Goal: Information Seeking & Learning: Learn about a topic

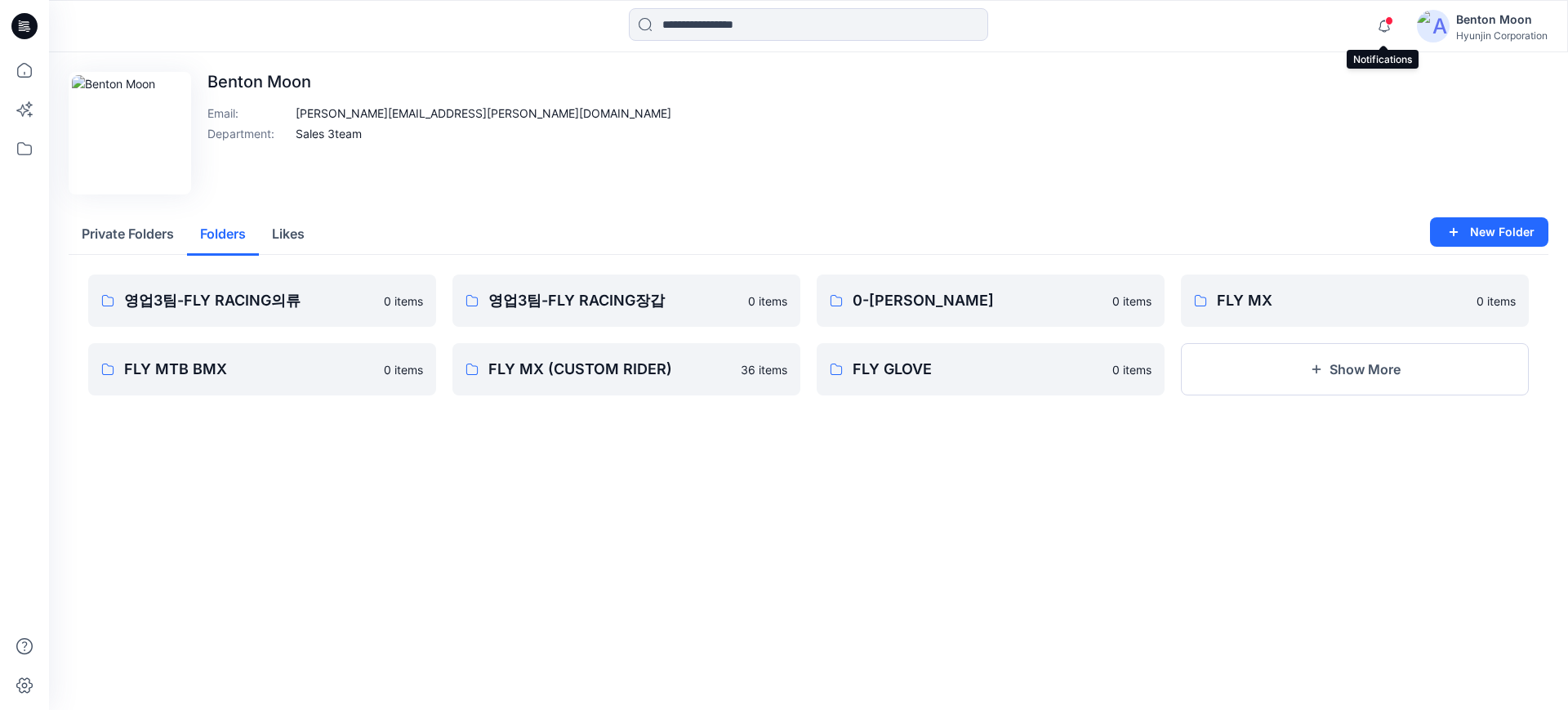
click at [232, 231] on button "Folders" at bounding box center [223, 234] width 72 height 41
click at [244, 358] on p "FLY MTB BMX" at bounding box center [260, 370] width 273 height 23
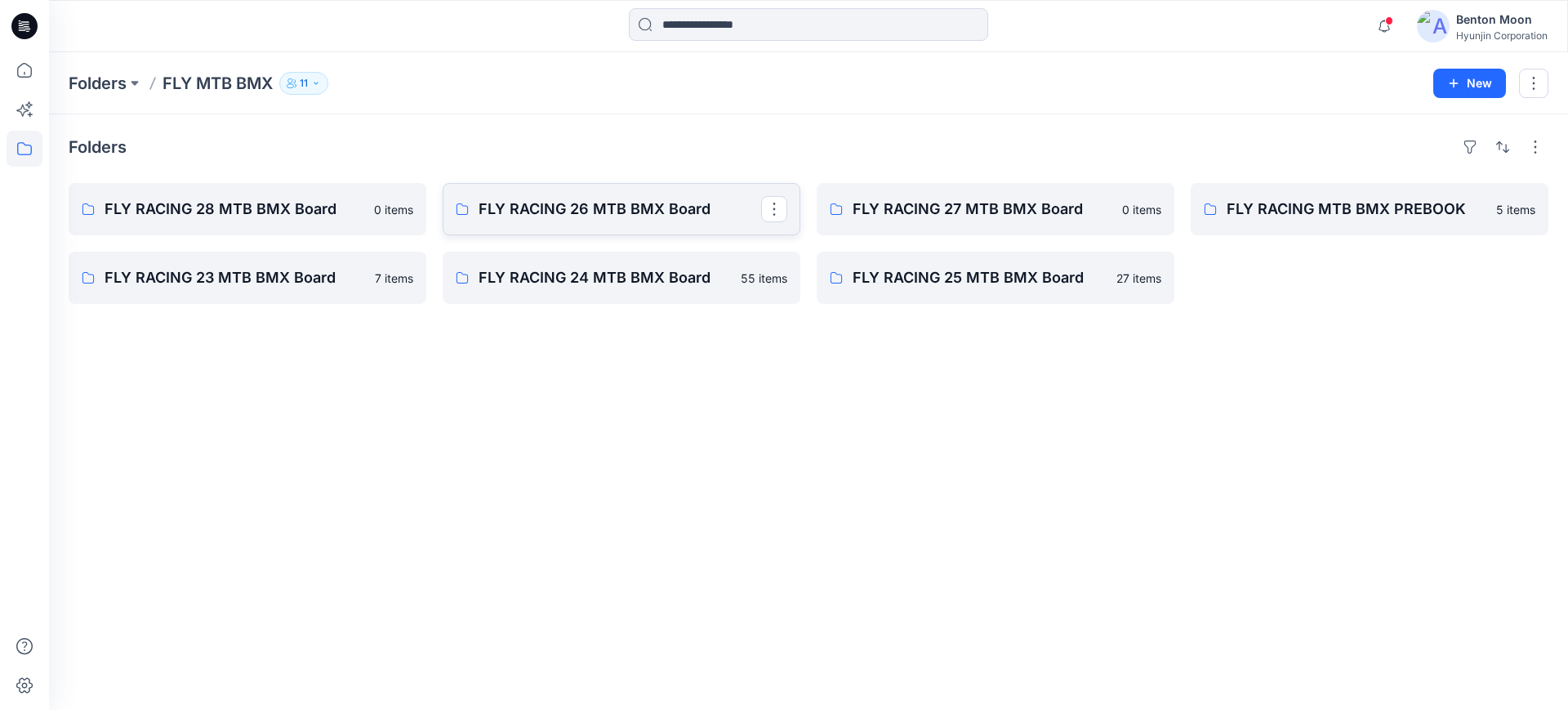
click at [601, 216] on p "FLY RACING 26 MTB BMX Board" at bounding box center [619, 209] width 282 height 23
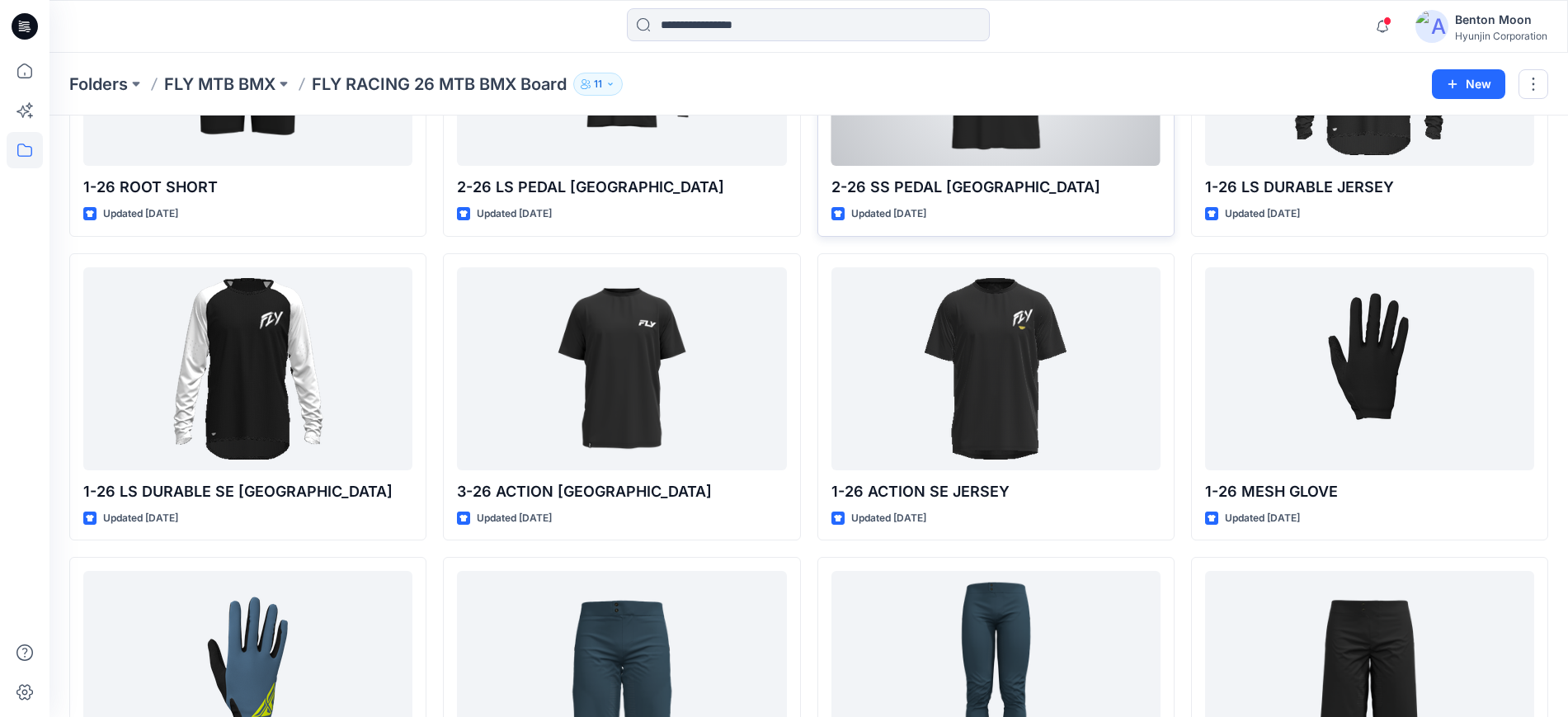
scroll to position [310, 0]
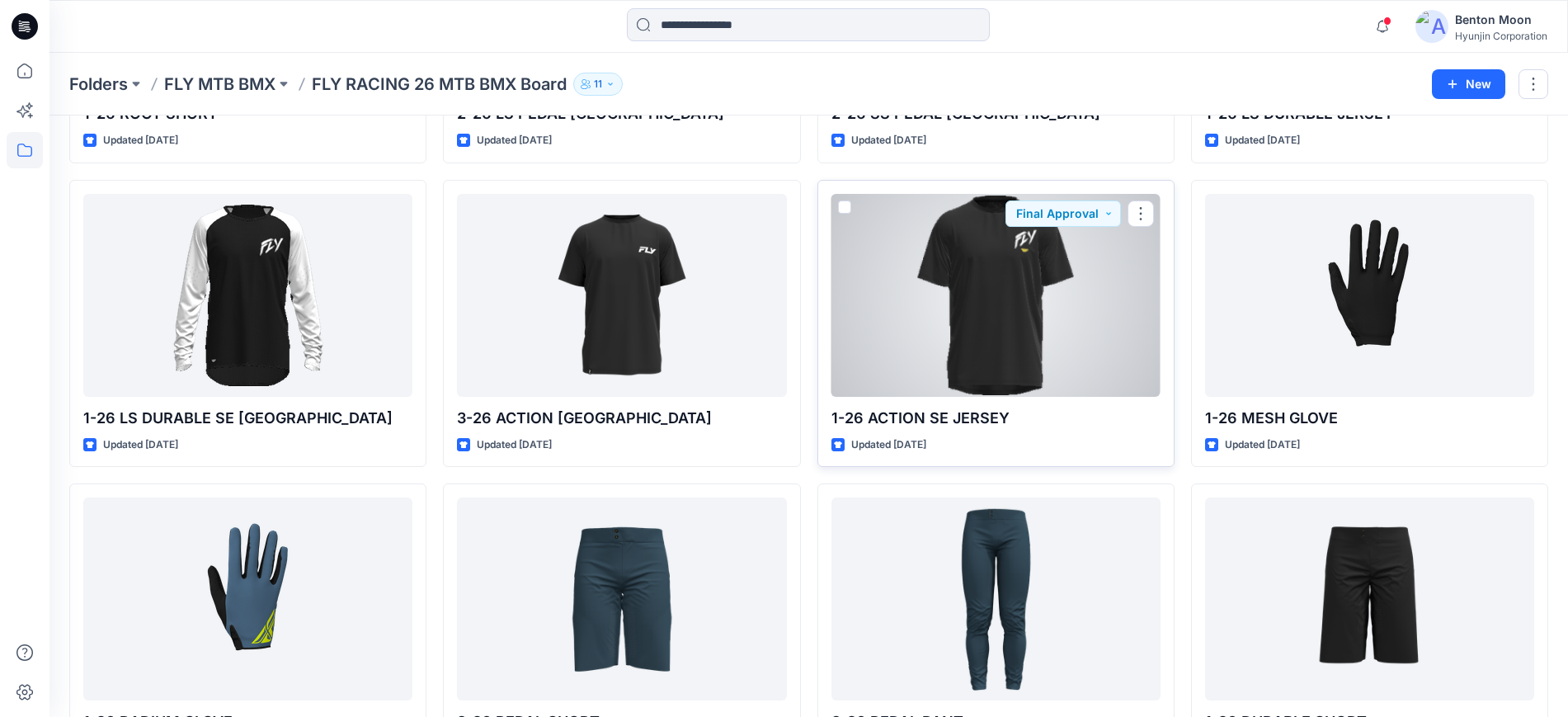
click at [894, 295] on div at bounding box center [995, 295] width 329 height 203
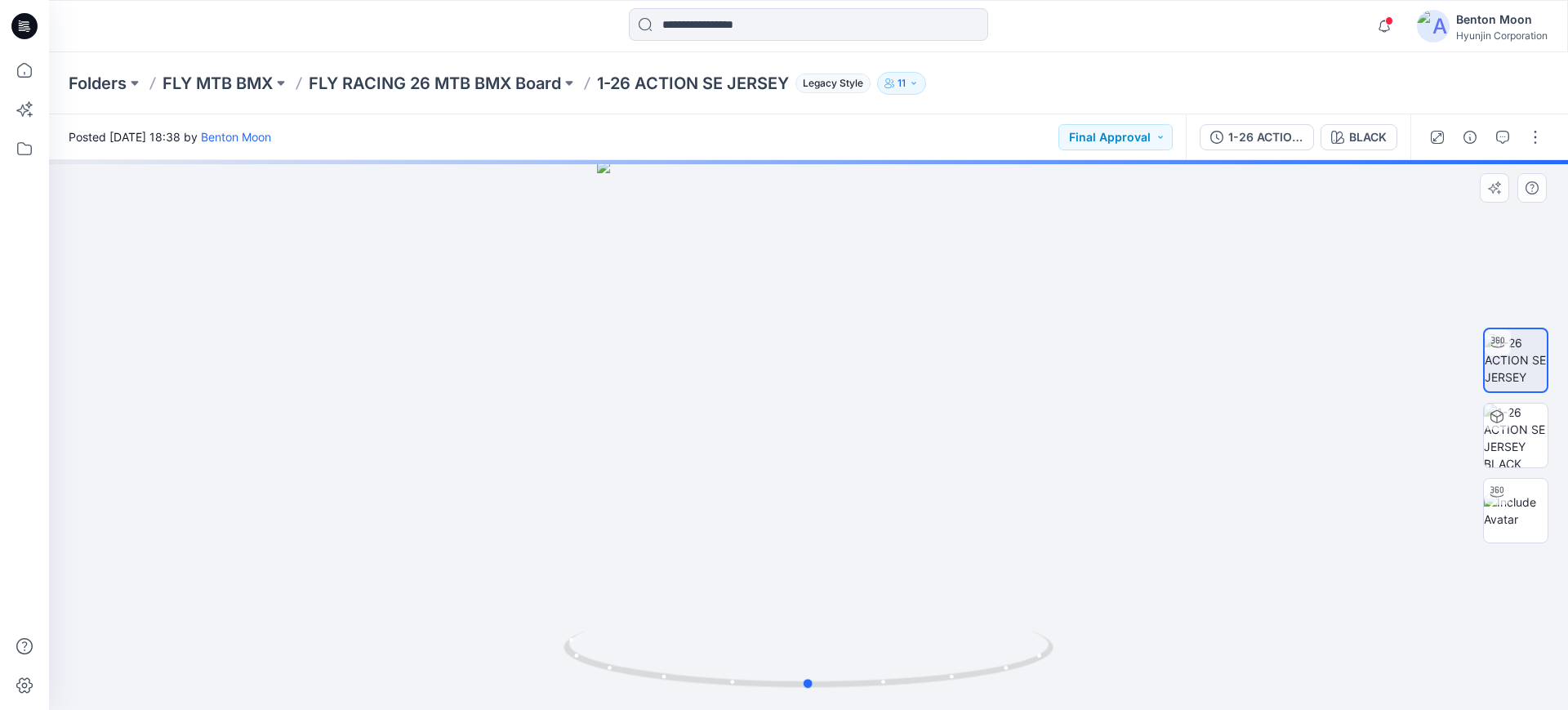
drag, startPoint x: 837, startPoint y: 489, endPoint x: 824, endPoint y: 485, distance: 13.6
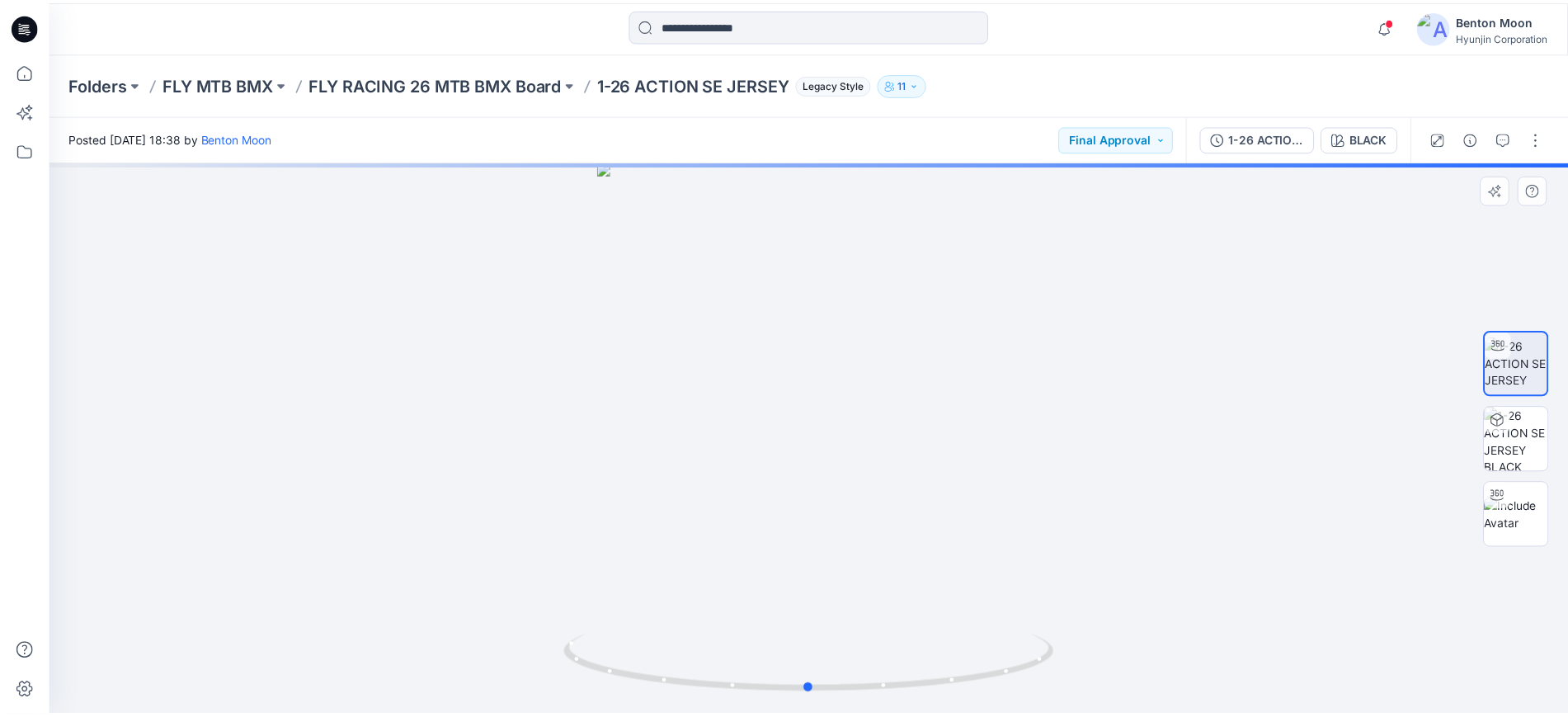
scroll to position [310, 0]
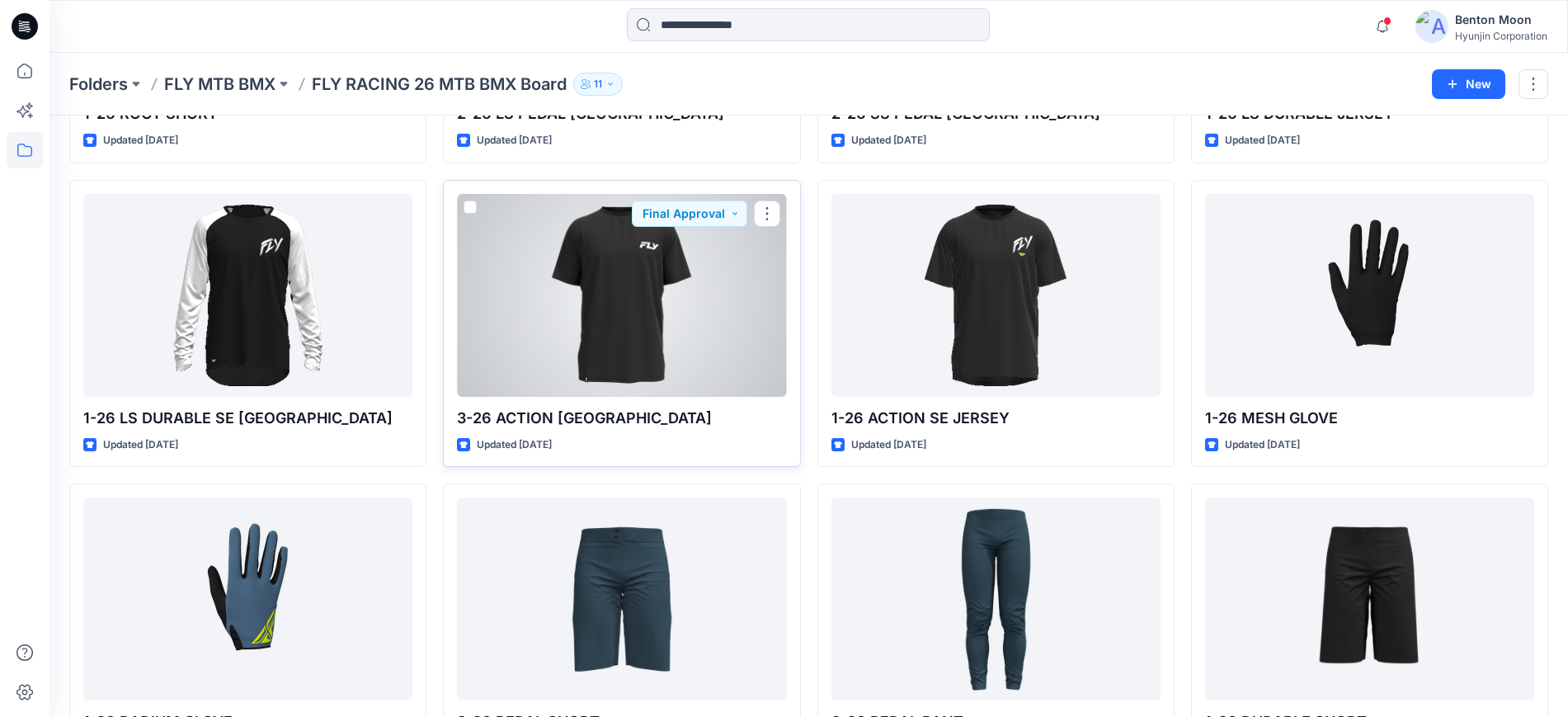
click at [689, 378] on div at bounding box center [621, 295] width 329 height 203
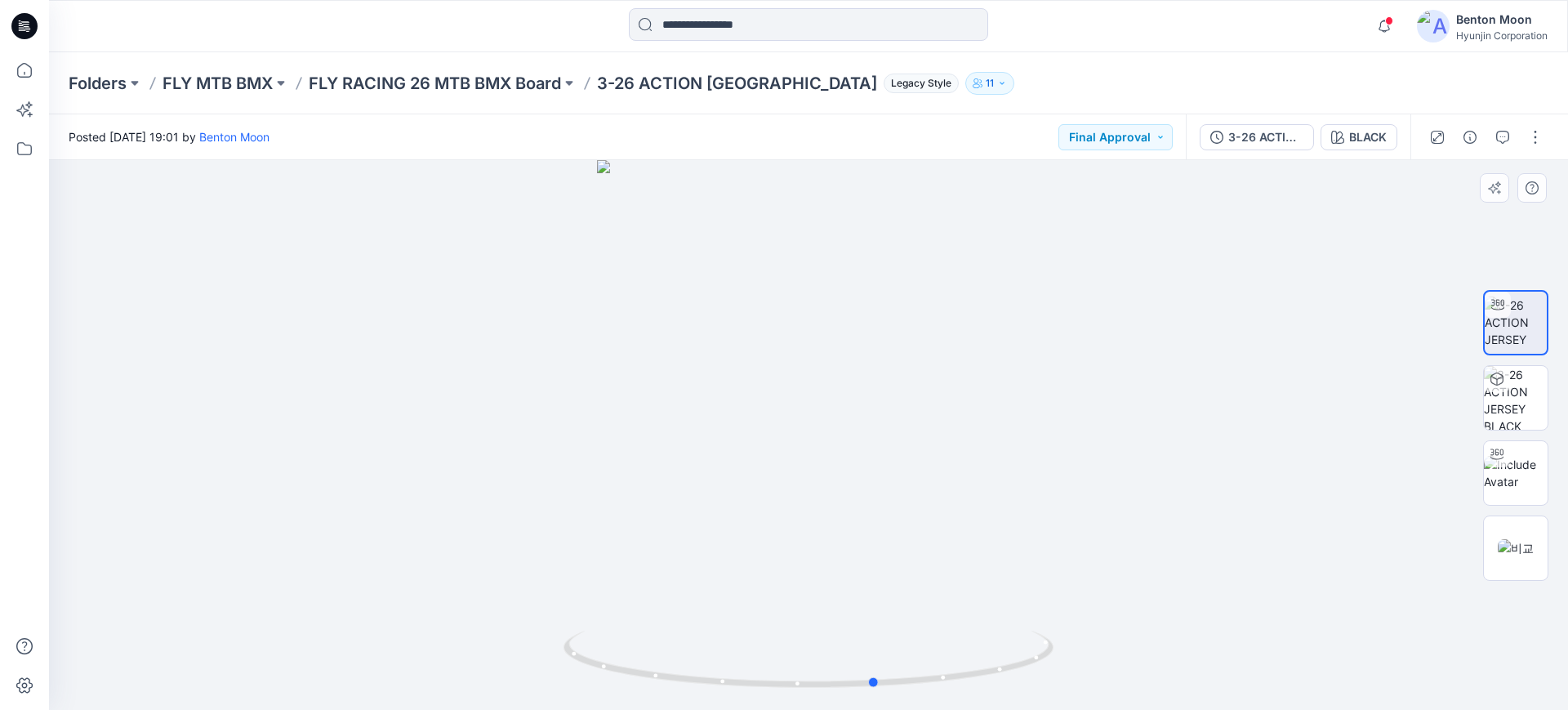
drag, startPoint x: 901, startPoint y: 593, endPoint x: 969, endPoint y: 541, distance: 85.6
click at [969, 541] on div at bounding box center [808, 435] width 1519 height 550
click at [1369, 153] on div "3-26 ACTION JERSEY BLACK" at bounding box center [1298, 137] width 225 height 46
click at [1368, 148] on button "BLACK" at bounding box center [1359, 136] width 77 height 26
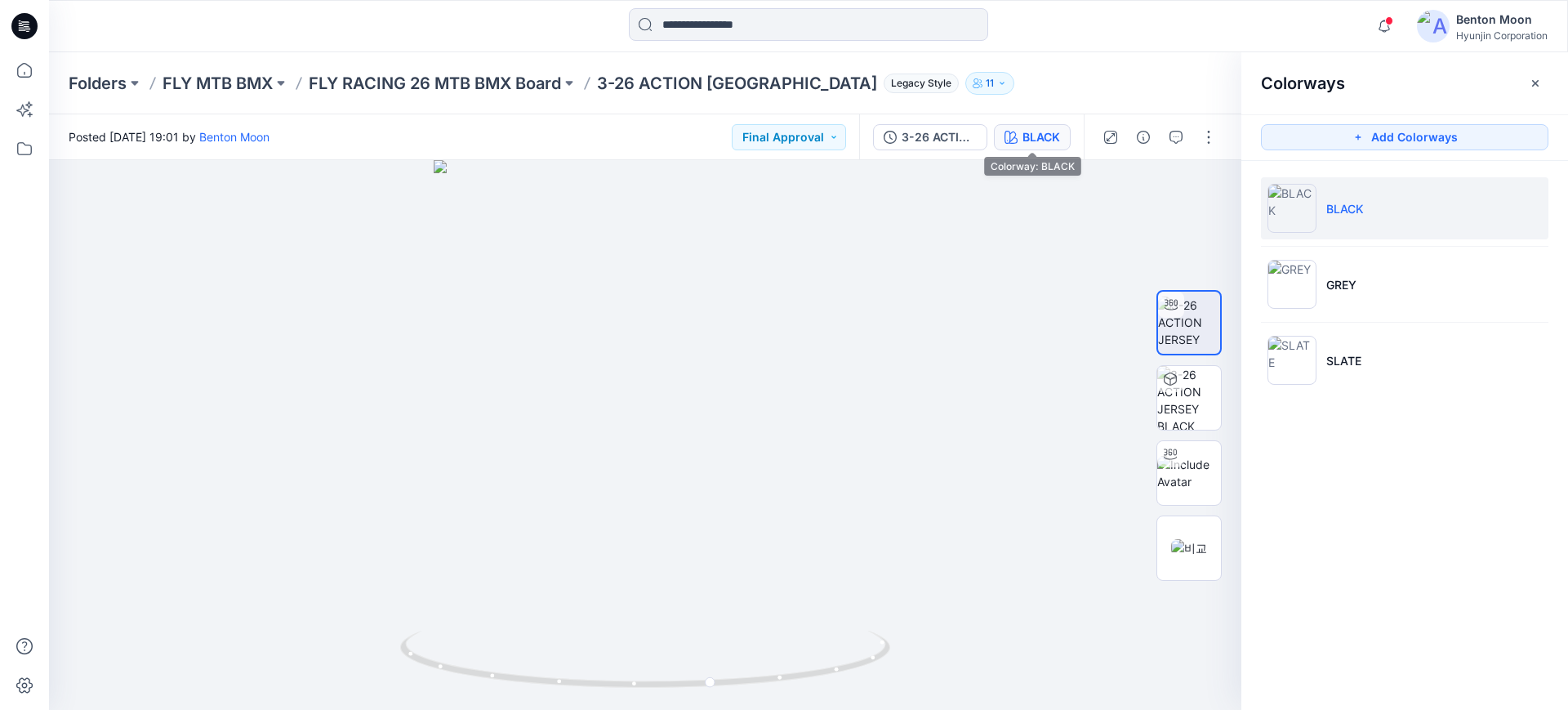
click at [1037, 135] on div "BLACK" at bounding box center [1041, 137] width 37 height 18
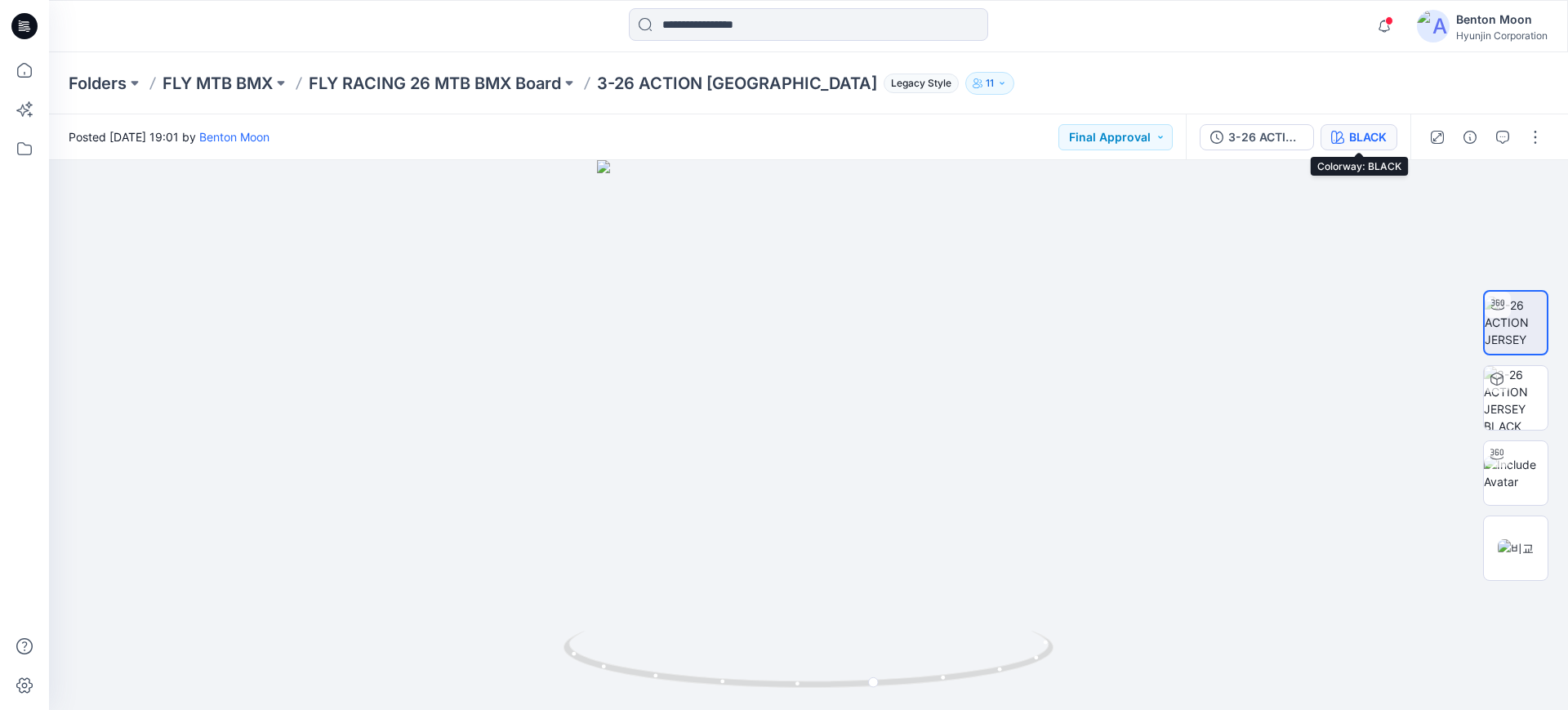
click at [1375, 132] on div "BLACK" at bounding box center [1367, 137] width 37 height 18
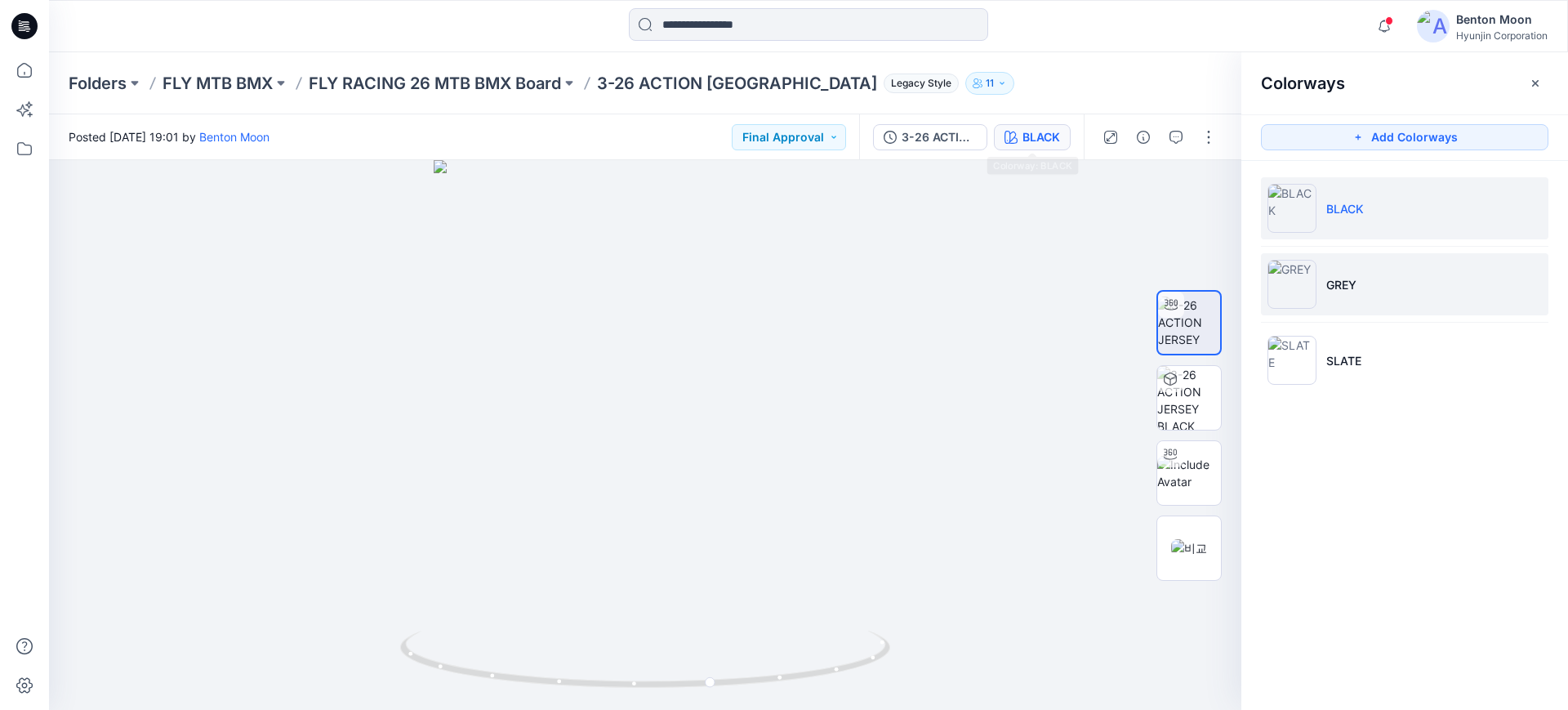
click at [1404, 304] on li "GREY" at bounding box center [1404, 284] width 287 height 62
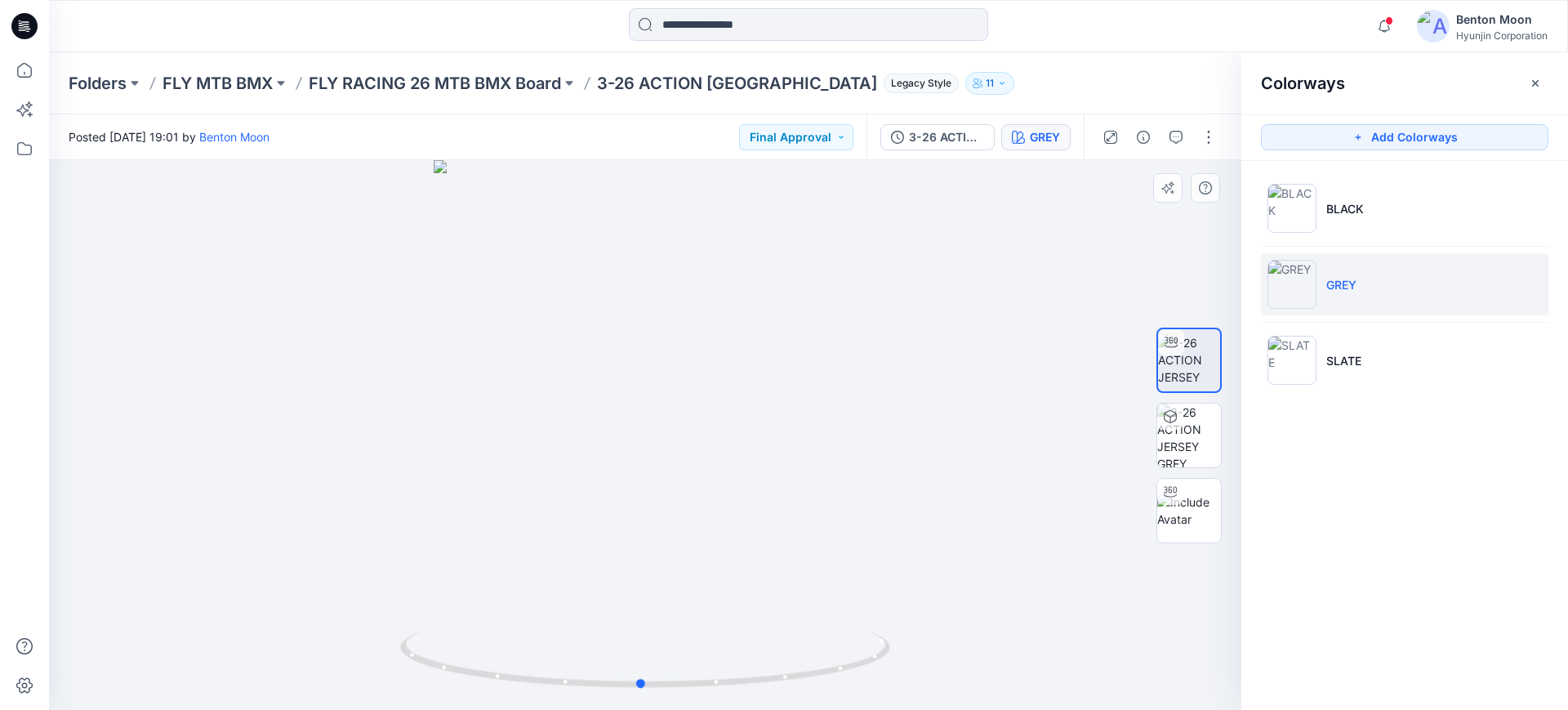
drag, startPoint x: 736, startPoint y: 600, endPoint x: 732, endPoint y: 585, distance: 15.5
click at [732, 585] on div at bounding box center [645, 435] width 1193 height 550
drag, startPoint x: 730, startPoint y: 654, endPoint x: 784, endPoint y: 581, distance: 90.8
click at [741, 582] on div at bounding box center [645, 435] width 1193 height 550
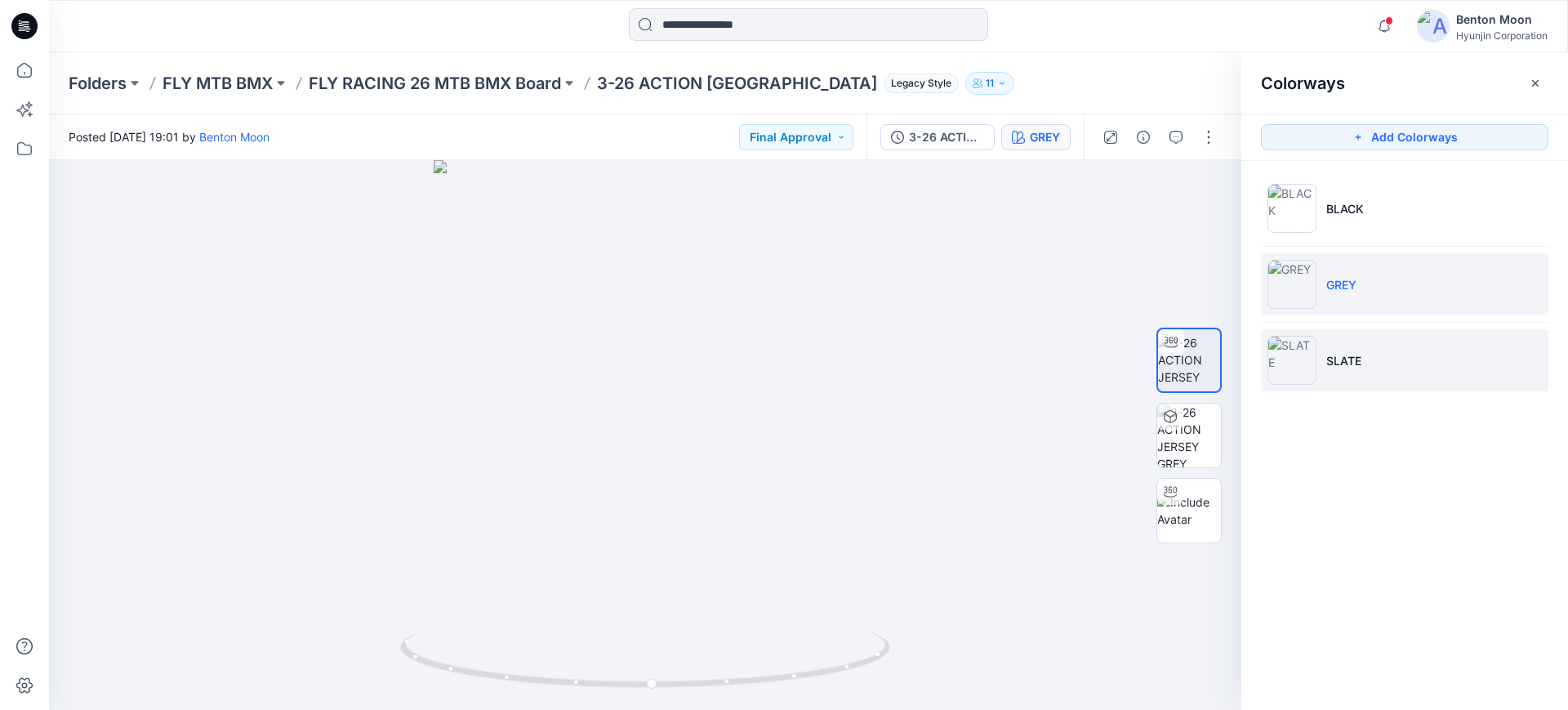
click at [1383, 387] on li "SLATE" at bounding box center [1404, 360] width 287 height 62
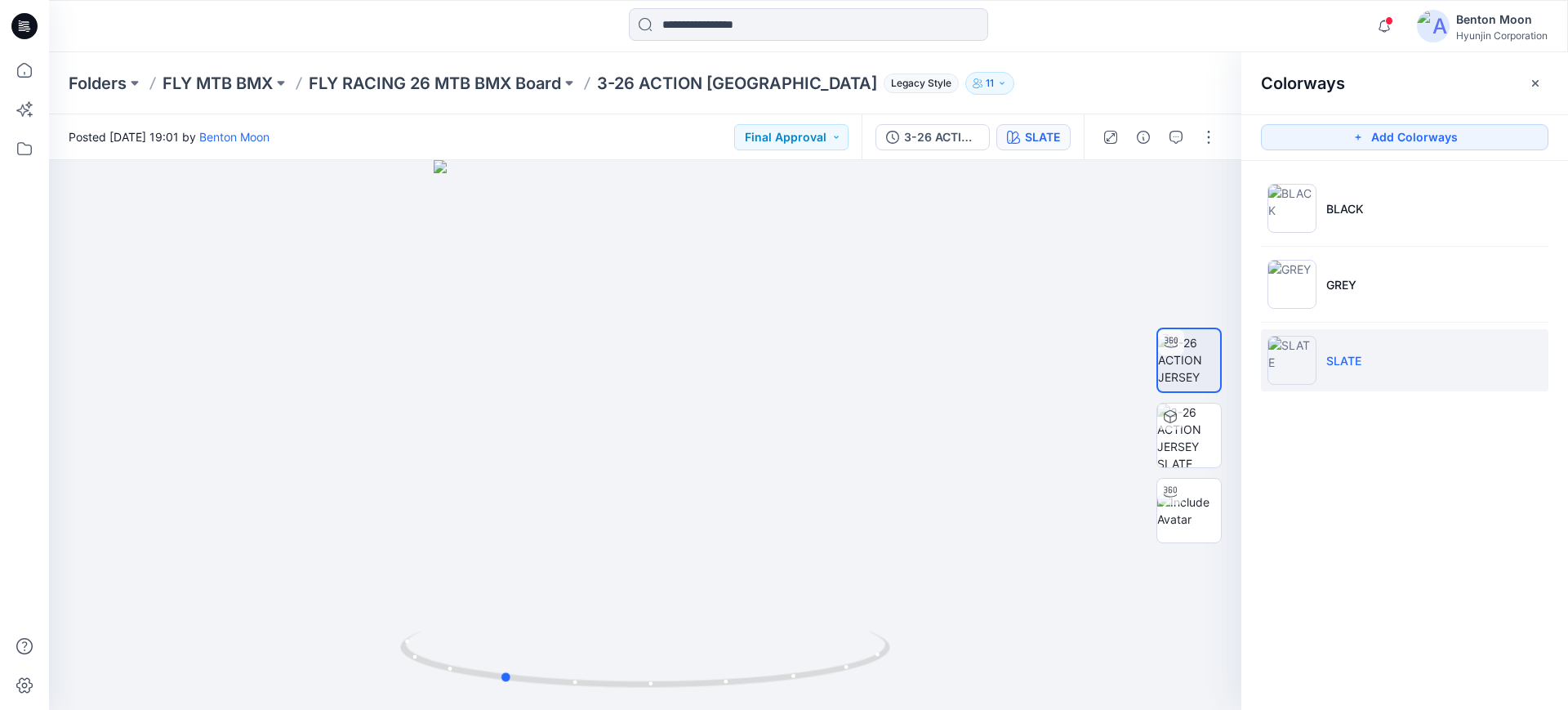
drag, startPoint x: 838, startPoint y: 593, endPoint x: 1489, endPoint y: 445, distance: 667.6
click at [716, 562] on div at bounding box center [645, 435] width 1193 height 550
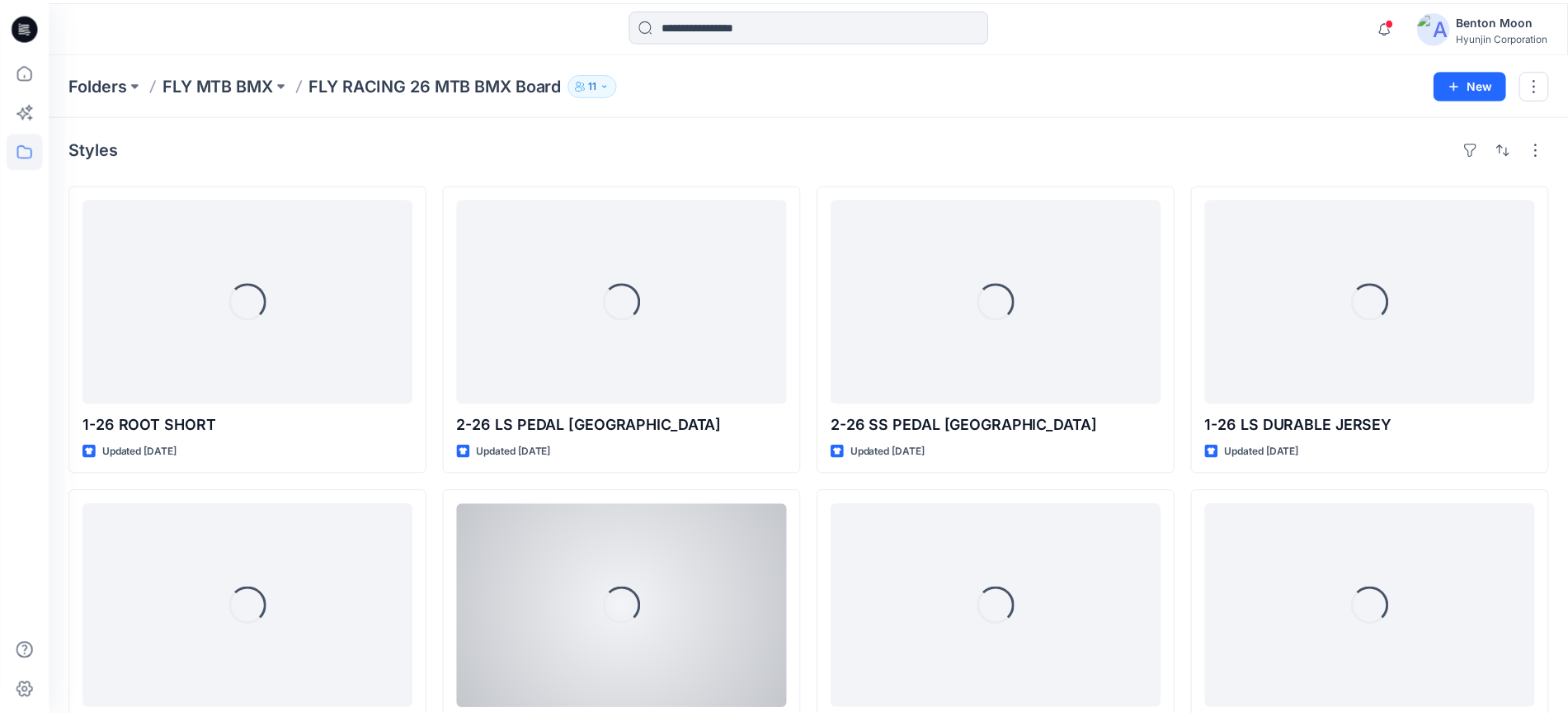
scroll to position [310, 0]
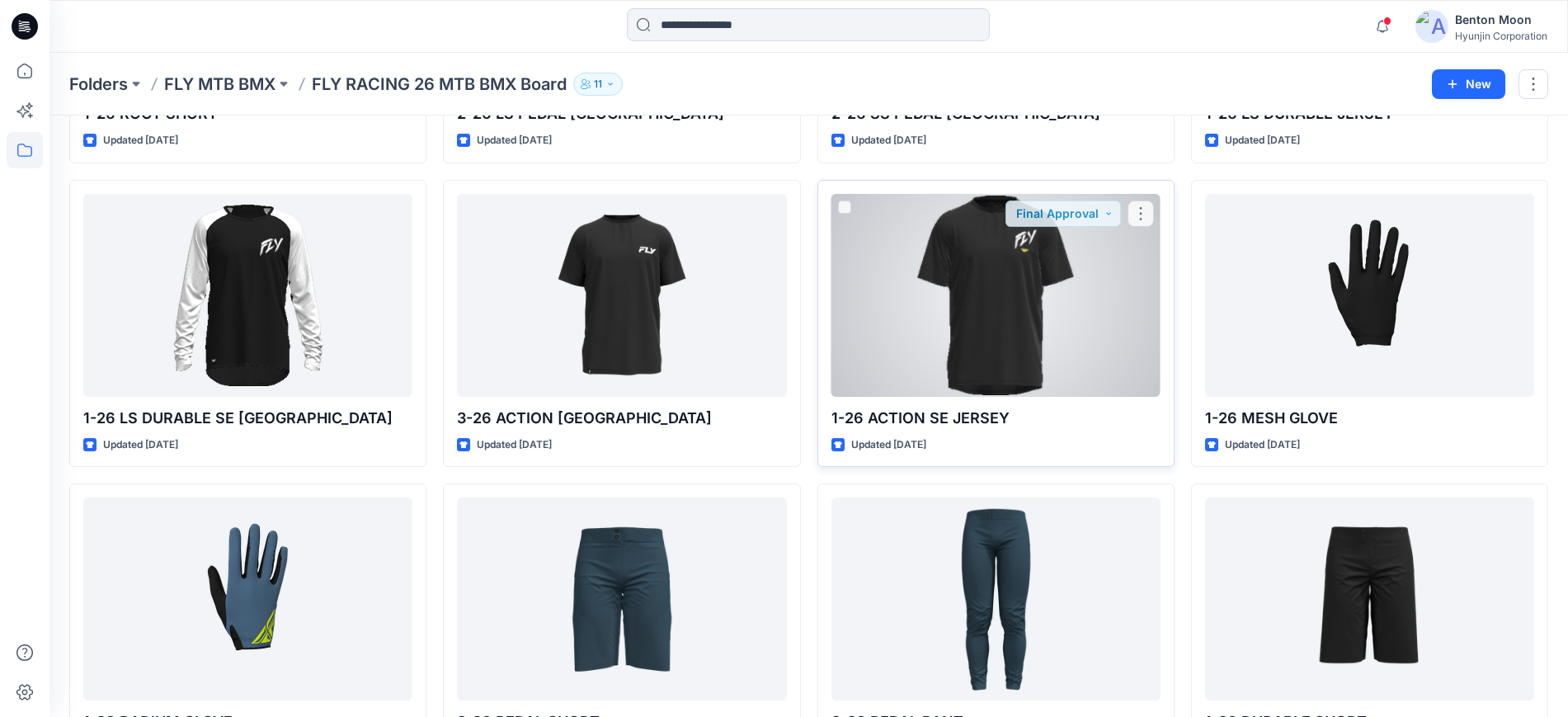
click at [1066, 316] on div at bounding box center [995, 295] width 329 height 203
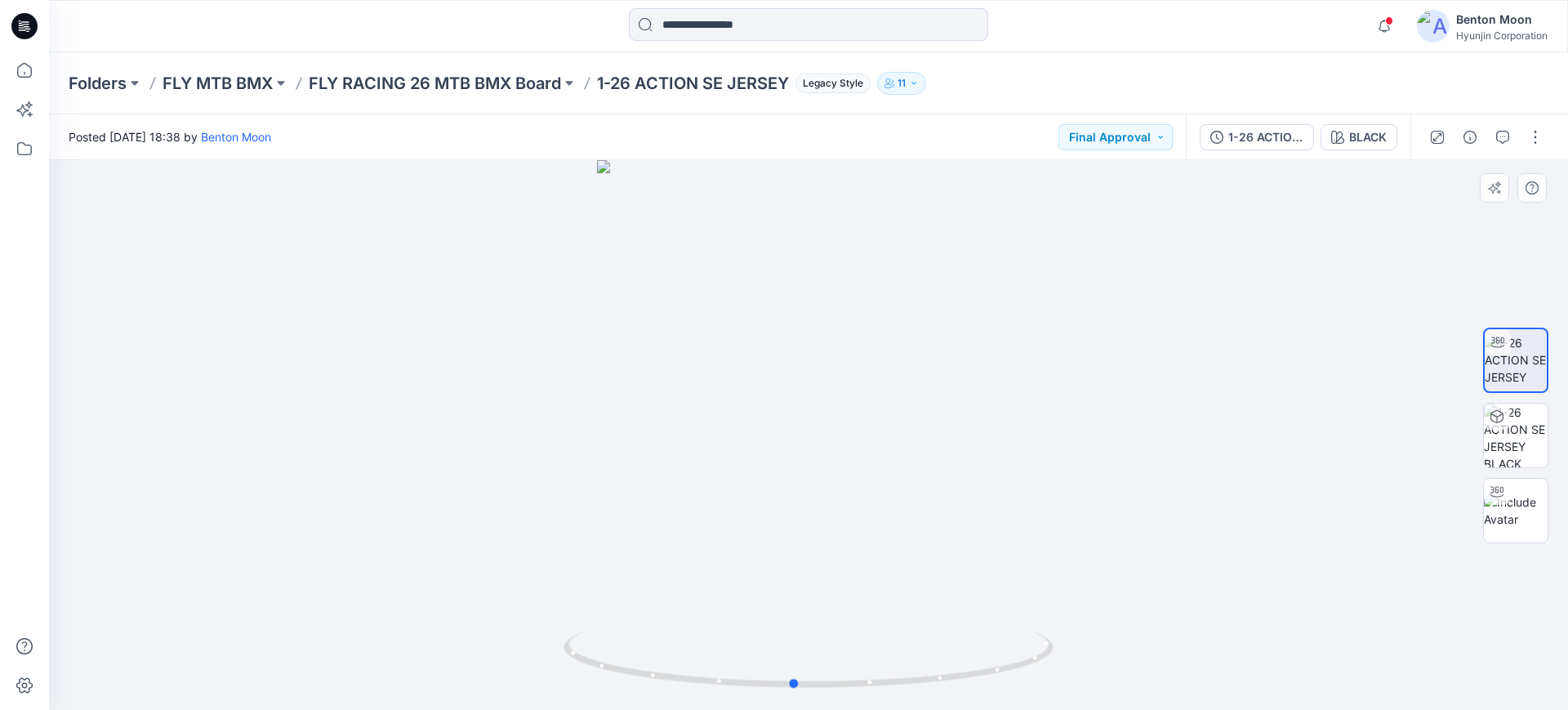
drag, startPoint x: 888, startPoint y: 636, endPoint x: 873, endPoint y: 618, distance: 23.4
click at [873, 618] on div at bounding box center [808, 435] width 1519 height 550
click at [1338, 129] on button "BLACK" at bounding box center [1359, 136] width 77 height 26
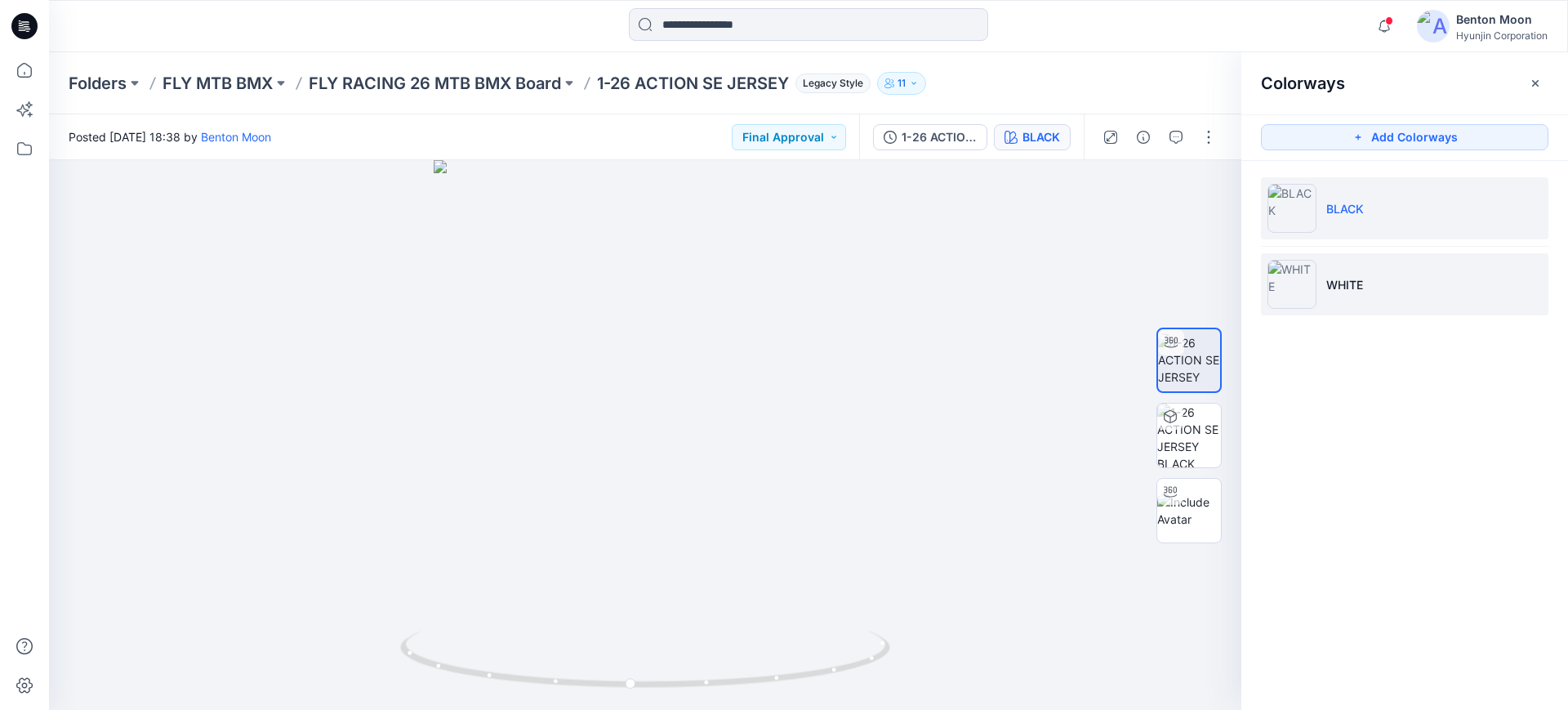
click at [1331, 279] on p "WHITE" at bounding box center [1344, 284] width 36 height 17
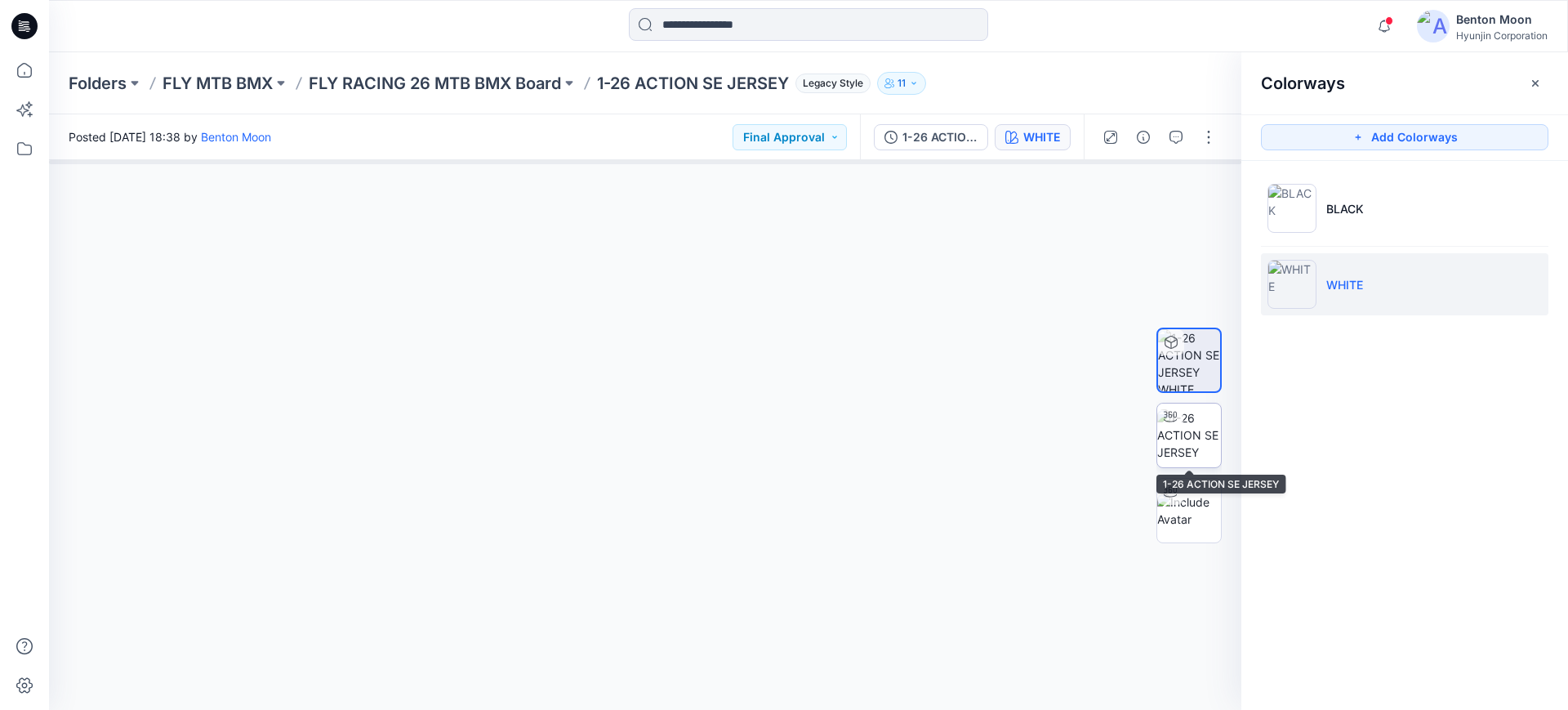
click at [1189, 412] on img at bounding box center [1189, 435] width 63 height 52
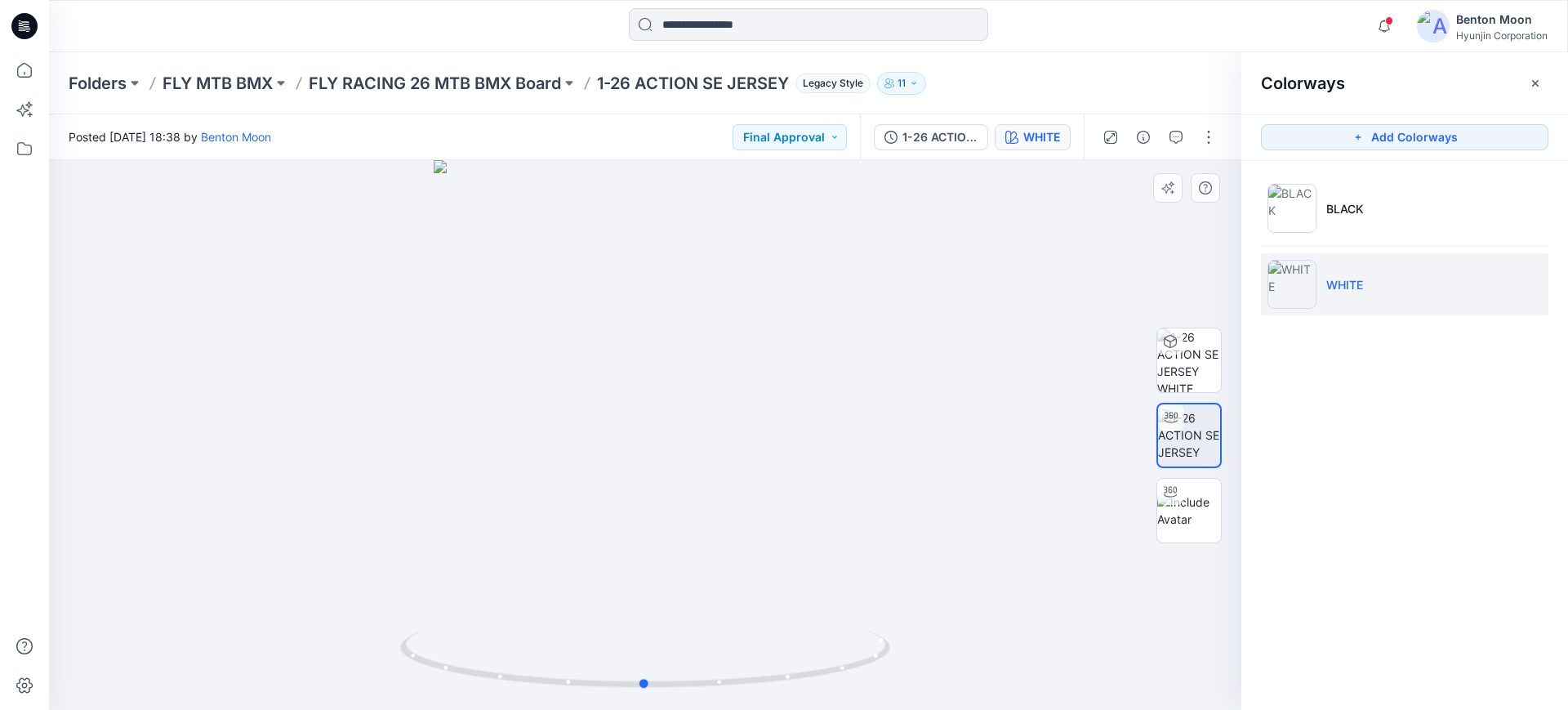
drag, startPoint x: 778, startPoint y: 636, endPoint x: 777, endPoint y: 609, distance: 27.0
click at [777, 609] on div at bounding box center [645, 435] width 1193 height 550
click at [986, 477] on div at bounding box center [645, 435] width 1193 height 550
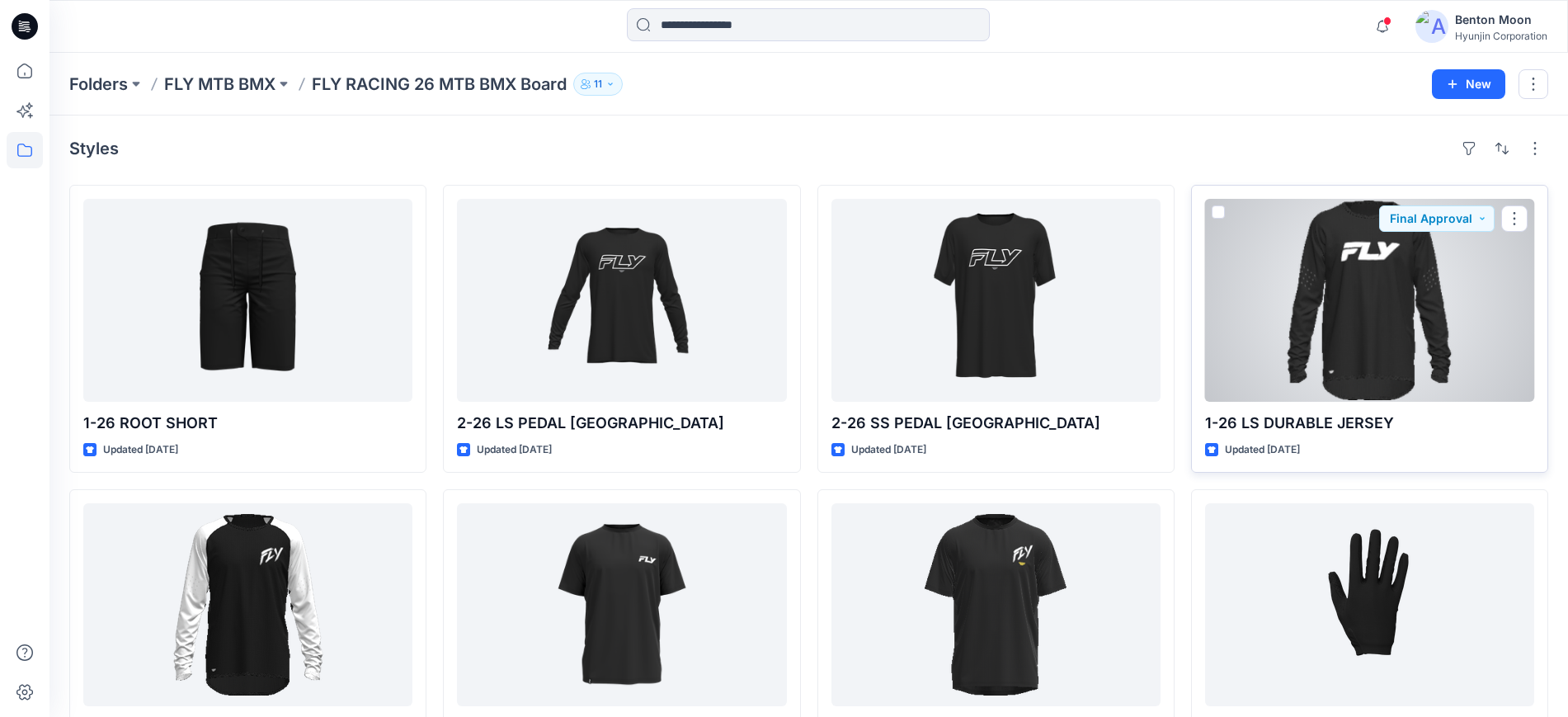
click at [1289, 334] on div at bounding box center [1369, 300] width 329 height 203
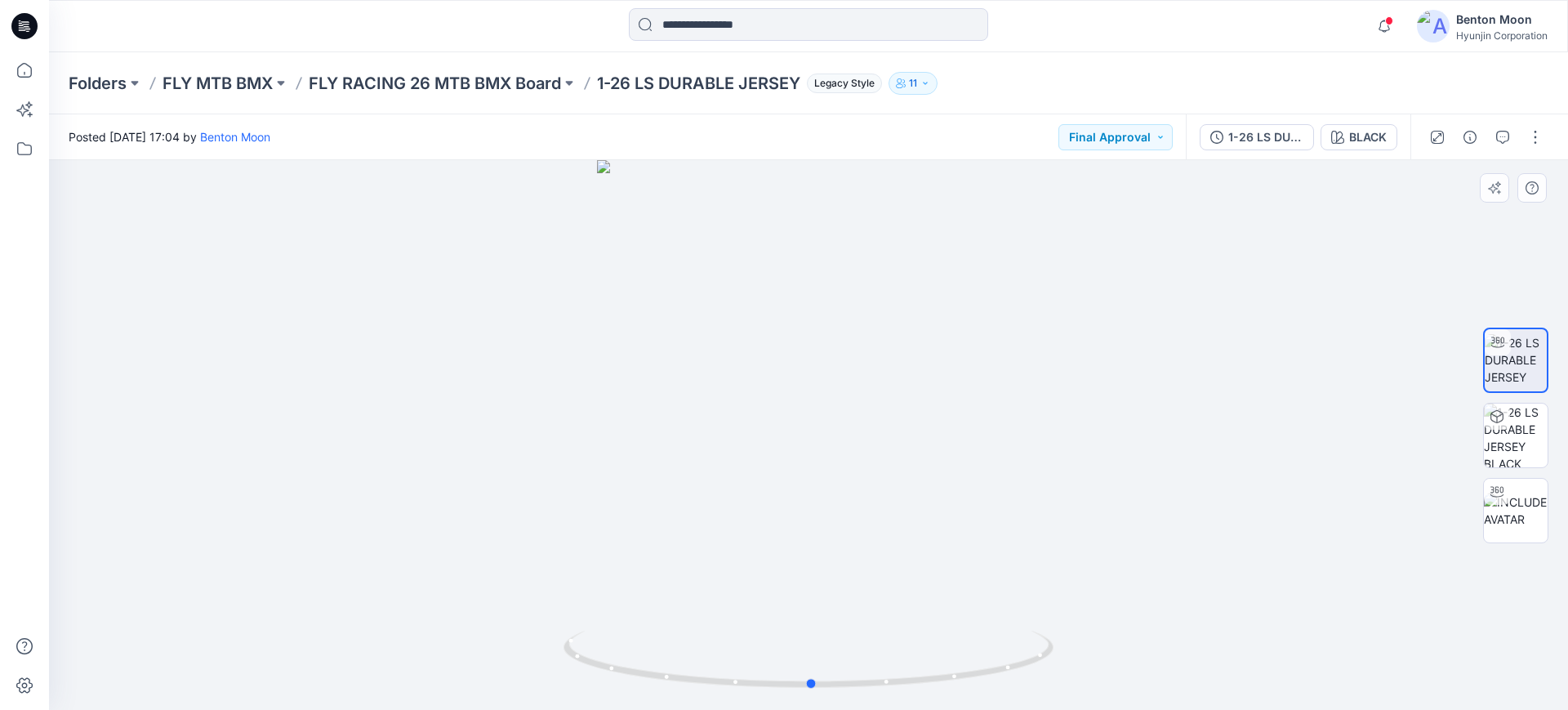
drag, startPoint x: 941, startPoint y: 599, endPoint x: 944, endPoint y: 516, distance: 83.1
click at [944, 516] on div at bounding box center [808, 435] width 1519 height 550
click at [1347, 140] on button "BLACK" at bounding box center [1359, 136] width 77 height 26
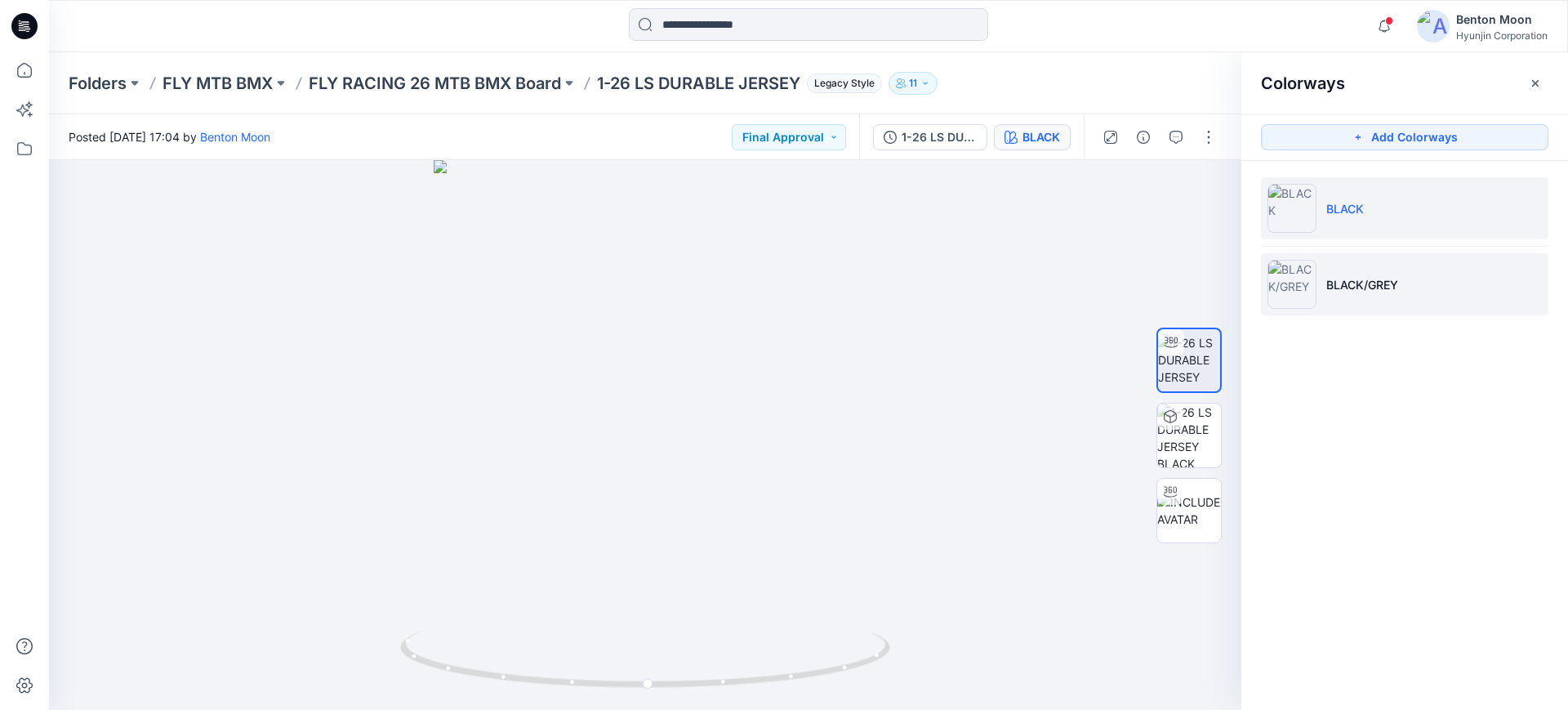
click at [1329, 281] on p "BLACK/GREY" at bounding box center [1362, 284] width 72 height 17
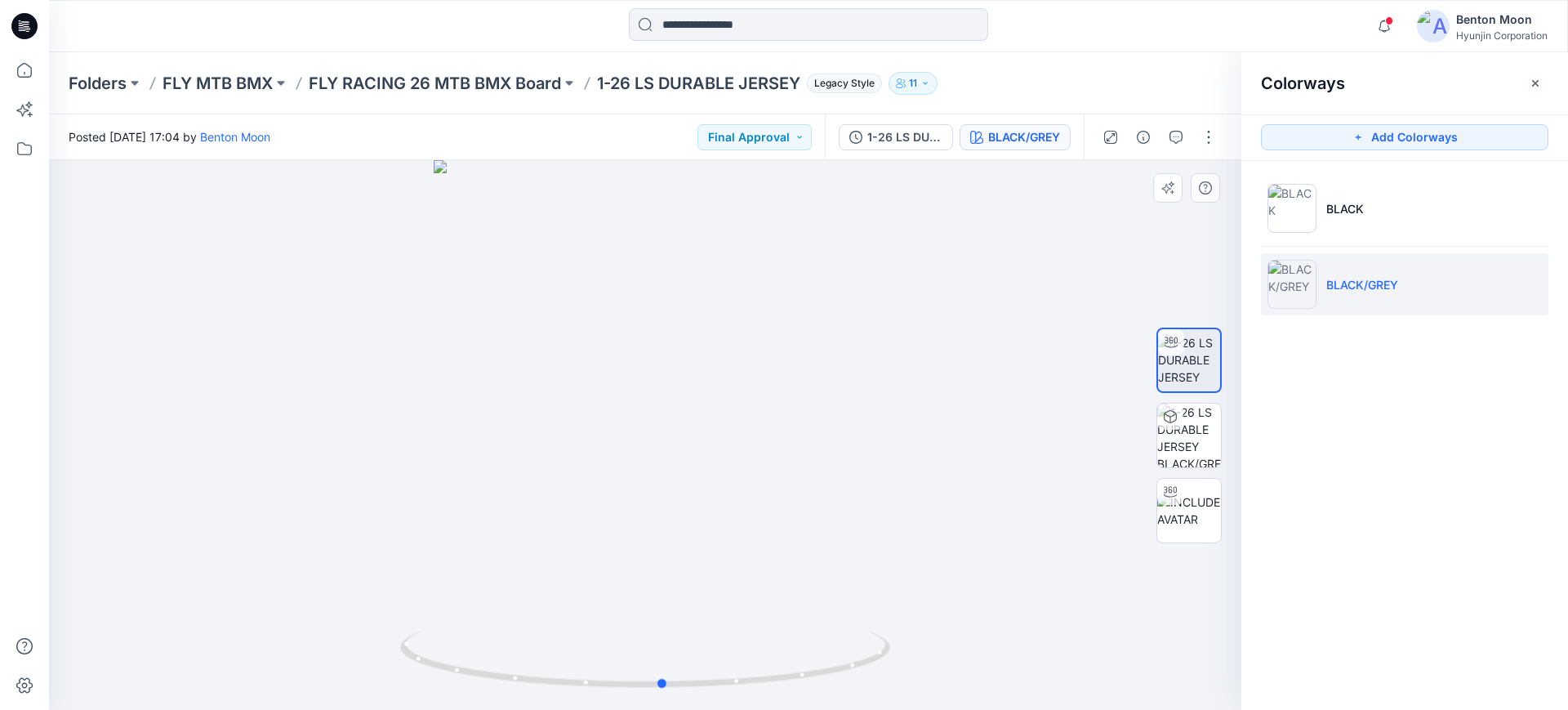
drag, startPoint x: 721, startPoint y: 579, endPoint x: 739, endPoint y: 552, distance: 32.4
click at [739, 552] on div at bounding box center [645, 435] width 1193 height 550
drag, startPoint x: 713, startPoint y: 472, endPoint x: 718, endPoint y: 227, distance: 245.1
click at [718, 227] on img at bounding box center [646, 293] width 816 height 834
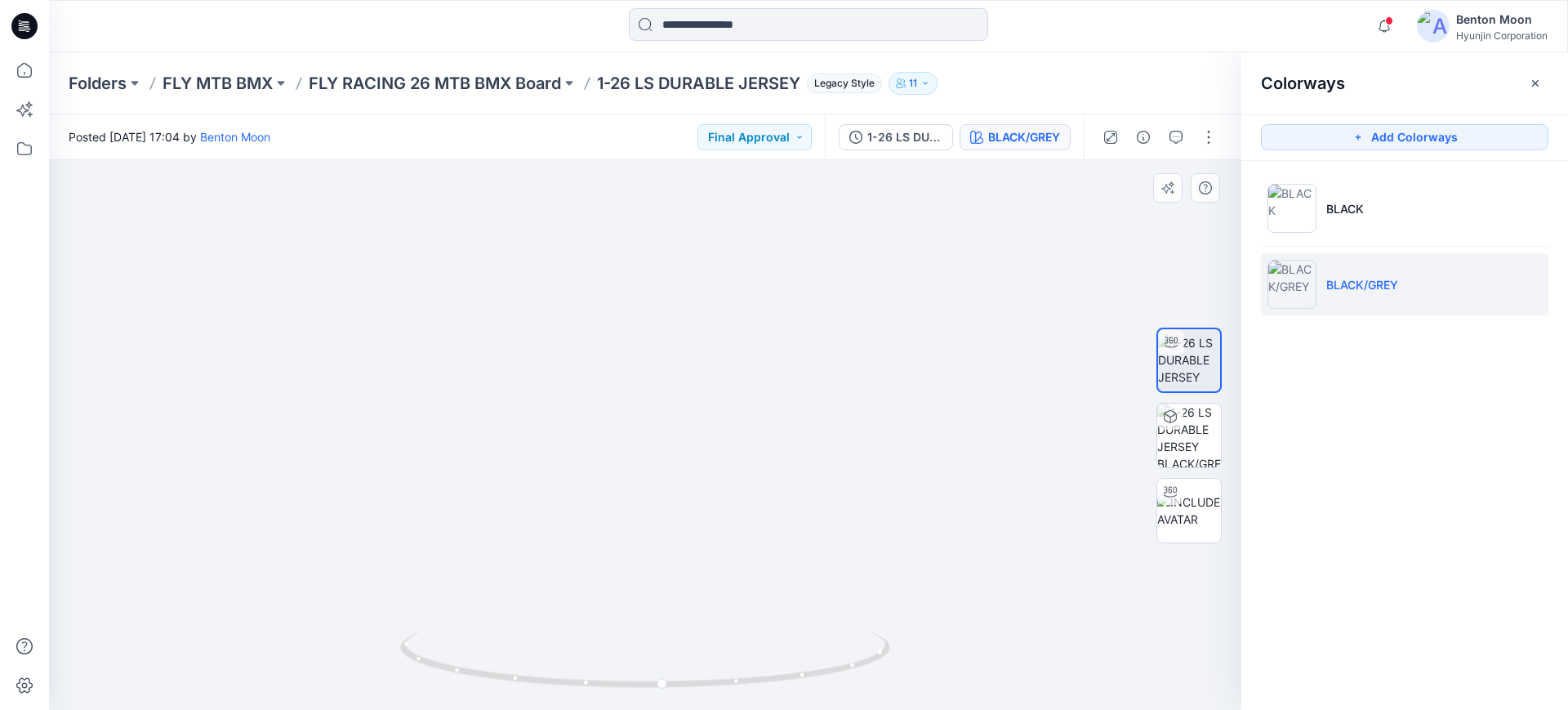
drag, startPoint x: 726, startPoint y: 489, endPoint x: 731, endPoint y: 592, distance: 103.1
drag, startPoint x: 755, startPoint y: 537, endPoint x: 756, endPoint y: 551, distance: 14.0
click at [756, 551] on img at bounding box center [645, 19] width 1144 height 1382
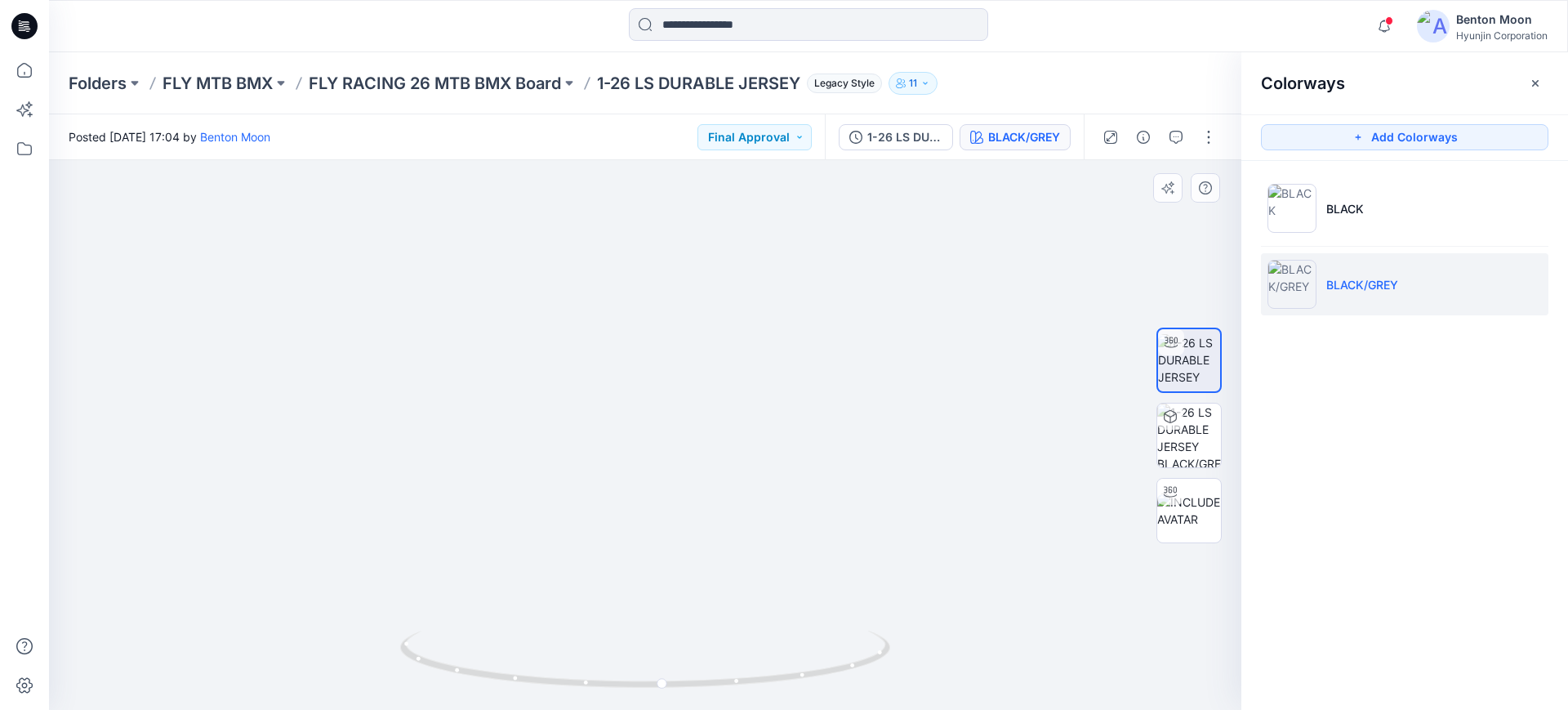
drag, startPoint x: 917, startPoint y: 428, endPoint x: 901, endPoint y: 575, distance: 147.9
click at [901, 595] on img at bounding box center [630, 64] width 1225 height 1291
drag, startPoint x: 888, startPoint y: 350, endPoint x: 909, endPoint y: 522, distance: 173.3
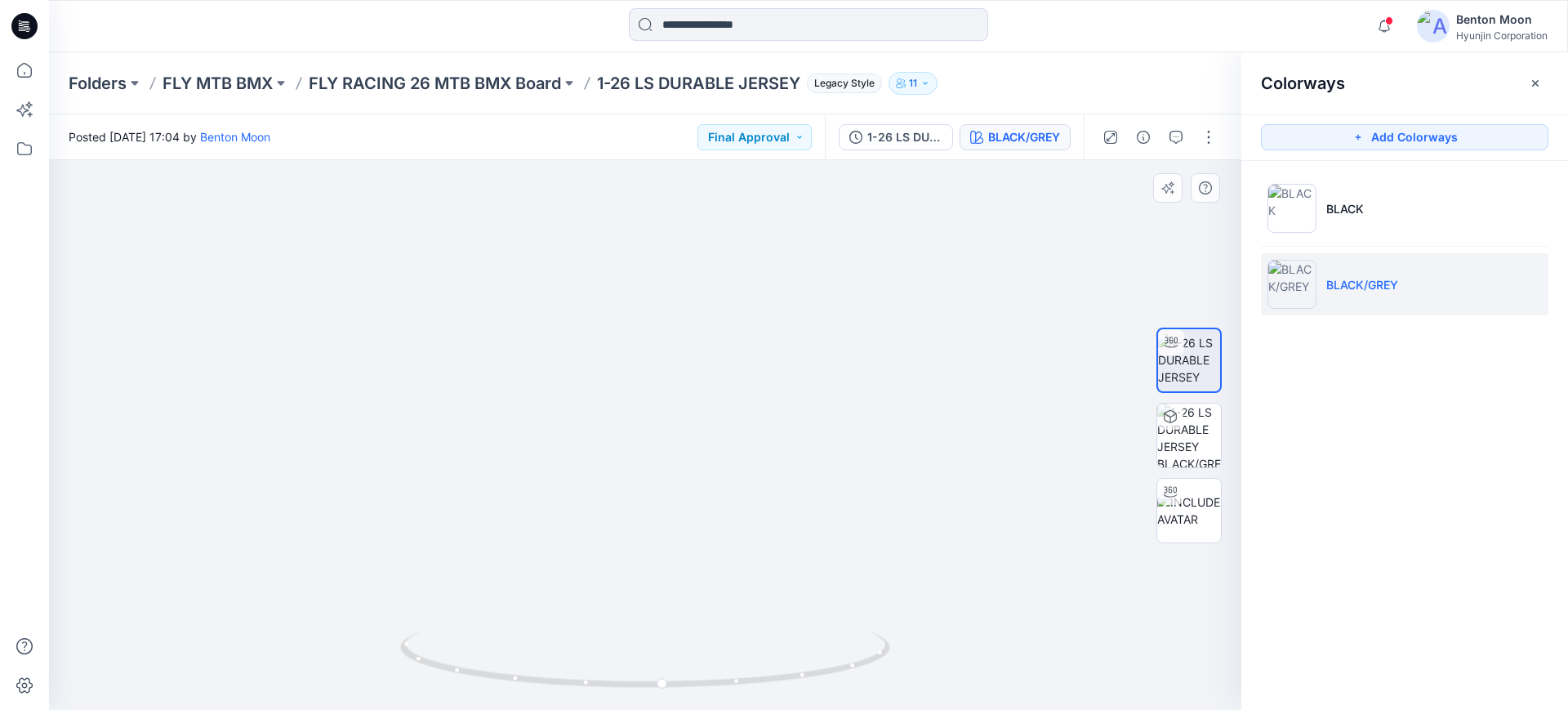
click at [909, 522] on img at bounding box center [631, 69] width 1225 height 1283
drag, startPoint x: 948, startPoint y: 446, endPoint x: 922, endPoint y: 563, distance: 119.9
click at [922, 563] on img at bounding box center [651, 155] width 1225 height 1111
drag, startPoint x: 931, startPoint y: 535, endPoint x: 966, endPoint y: 238, distance: 299.1
click at [964, 249] on img at bounding box center [642, 136] width 1225 height 1147
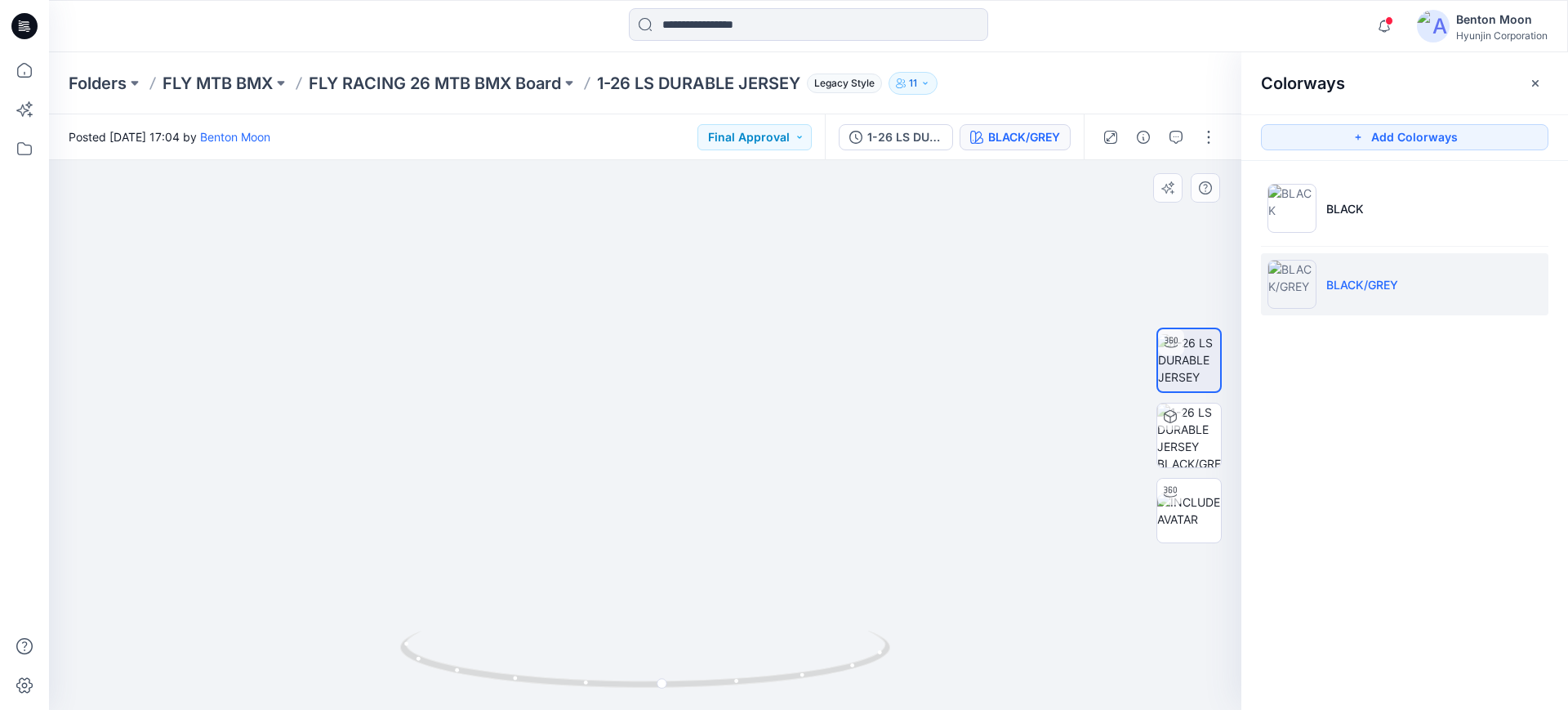
drag, startPoint x: 959, startPoint y: 433, endPoint x: 966, endPoint y: 290, distance: 143.2
click at [966, 290] on img at bounding box center [661, 75] width 1225 height 1271
drag, startPoint x: 979, startPoint y: 571, endPoint x: 932, endPoint y: 573, distance: 47.0
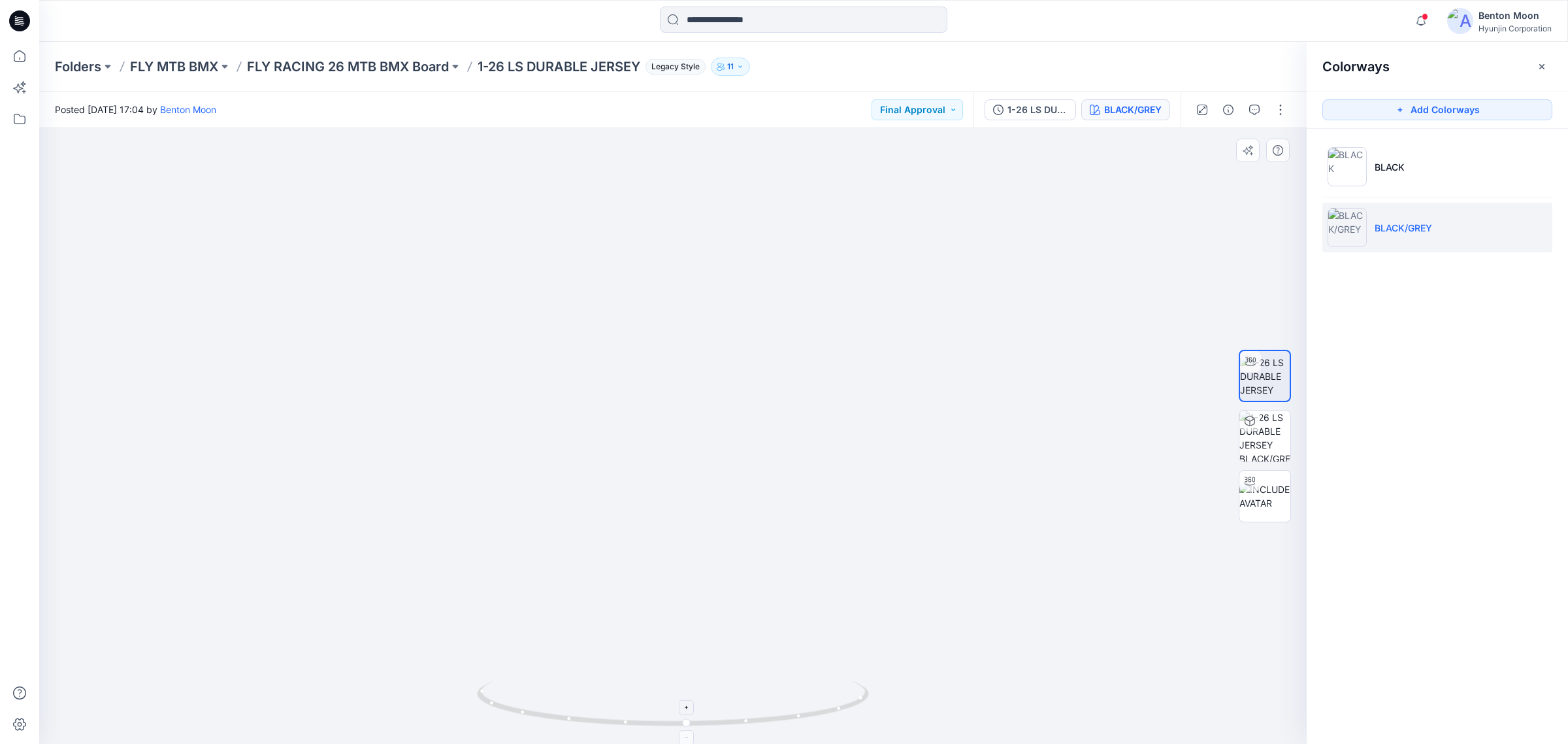
drag, startPoint x: 787, startPoint y: 675, endPoint x: 671, endPoint y: 681, distance: 116.2
click at [671, 567] on div at bounding box center [673, 436] width 1268 height 616
drag, startPoint x: 678, startPoint y: 689, endPoint x: 645, endPoint y: 689, distance: 33.0
click at [657, 567] on icon at bounding box center [675, 705] width 396 height 49
drag, startPoint x: 725, startPoint y: 676, endPoint x: 654, endPoint y: 674, distance: 71.0
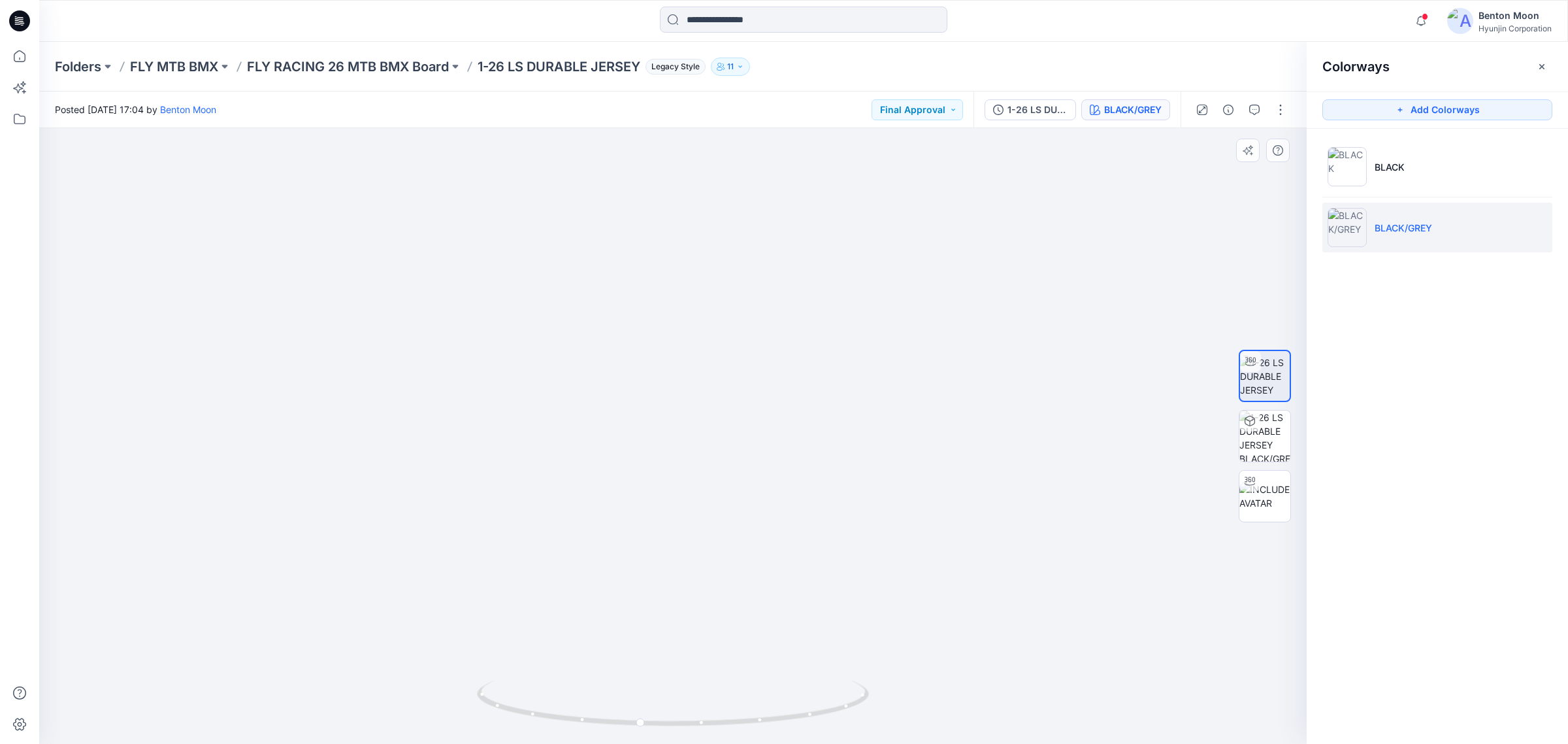
click at [654, 567] on img at bounding box center [673, 143] width 980 height 1204
drag, startPoint x: 741, startPoint y: 690, endPoint x: 754, endPoint y: 674, distance: 20.6
click at [754, 567] on div at bounding box center [673, 436] width 1268 height 616
drag, startPoint x: 667, startPoint y: 718, endPoint x: 1020, endPoint y: 628, distance: 364.3
click at [1020, 567] on div at bounding box center [673, 436] width 1268 height 616
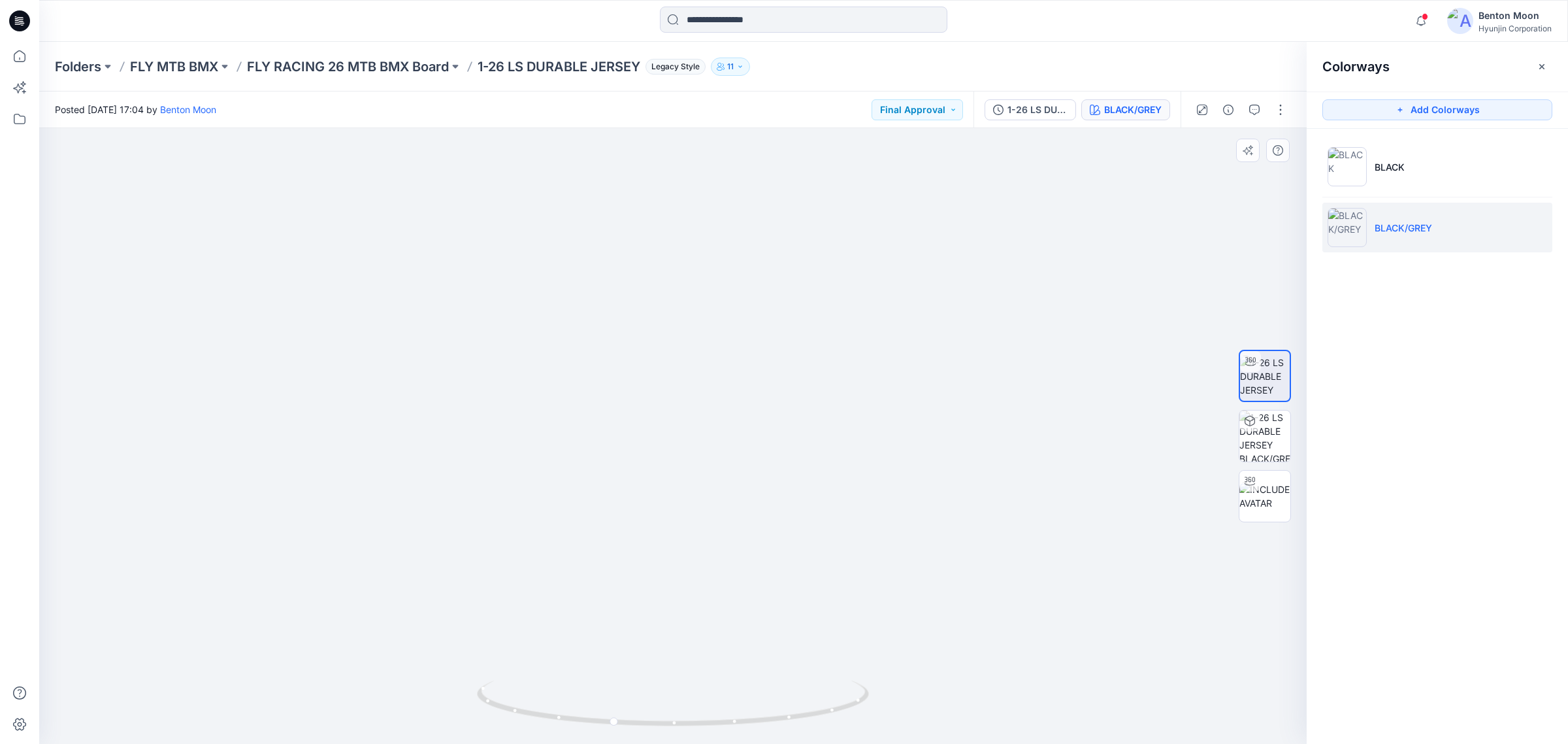
drag, startPoint x: 943, startPoint y: 613, endPoint x: 1003, endPoint y: 602, distance: 61.0
click at [1003, 567] on div at bounding box center [673, 437] width 1268 height 616
click at [841, 548] on img at bounding box center [672, 377] width 566 height 736
drag, startPoint x: 732, startPoint y: 541, endPoint x: 777, endPoint y: 537, distance: 45.2
click at [727, 567] on img at bounding box center [672, 412] width 566 height 665
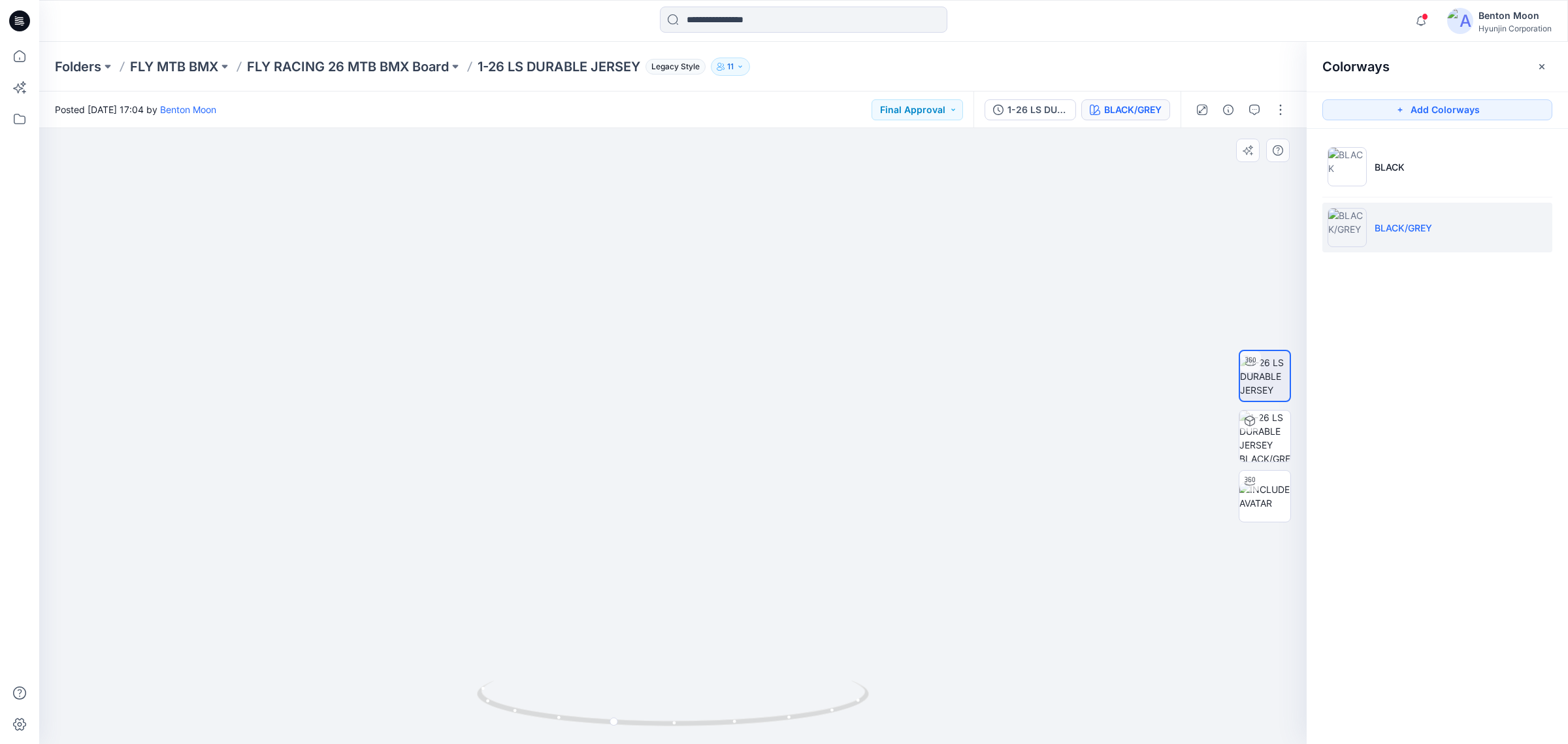
click at [727, 567] on img at bounding box center [672, 412] width 566 height 665
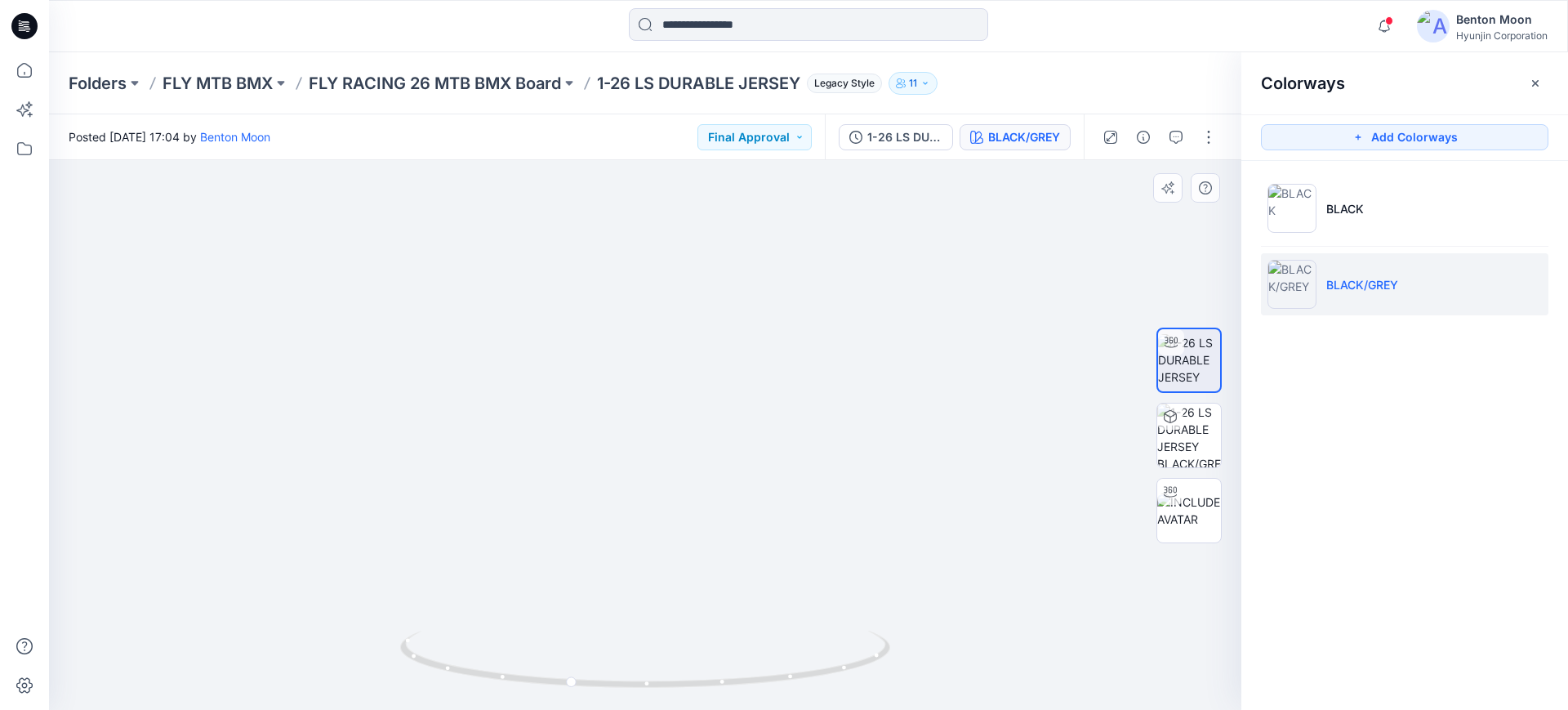
drag, startPoint x: 800, startPoint y: 553, endPoint x: 856, endPoint y: 557, distance: 56.1
click at [856, 557] on img at bounding box center [645, 399] width 570 height 623
drag, startPoint x: 738, startPoint y: 626, endPoint x: 795, endPoint y: 643, distance: 59.5
click at [795, 643] on div at bounding box center [645, 435] width 1193 height 550
drag, startPoint x: 746, startPoint y: 679, endPoint x: 866, endPoint y: 664, distance: 120.9
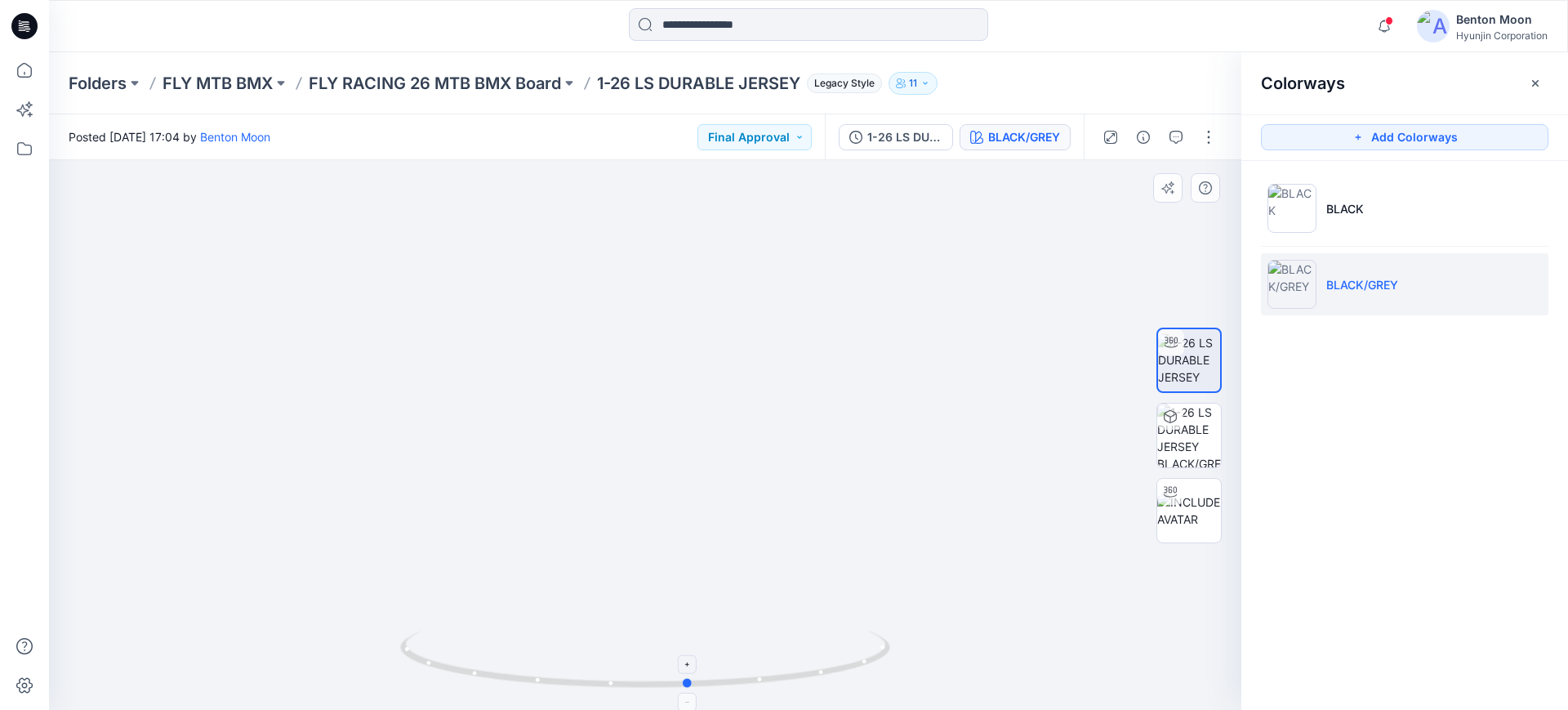
click at [866, 664] on icon at bounding box center [647, 662] width 495 height 61
drag, startPoint x: 722, startPoint y: 449, endPoint x: 711, endPoint y: 402, distance: 48.3
click at [711, 402] on img at bounding box center [645, 355] width 685 height 711
drag, startPoint x: 740, startPoint y: 462, endPoint x: 724, endPoint y: 523, distance: 63.1
click at [724, 523] on img at bounding box center [645, 326] width 685 height 769
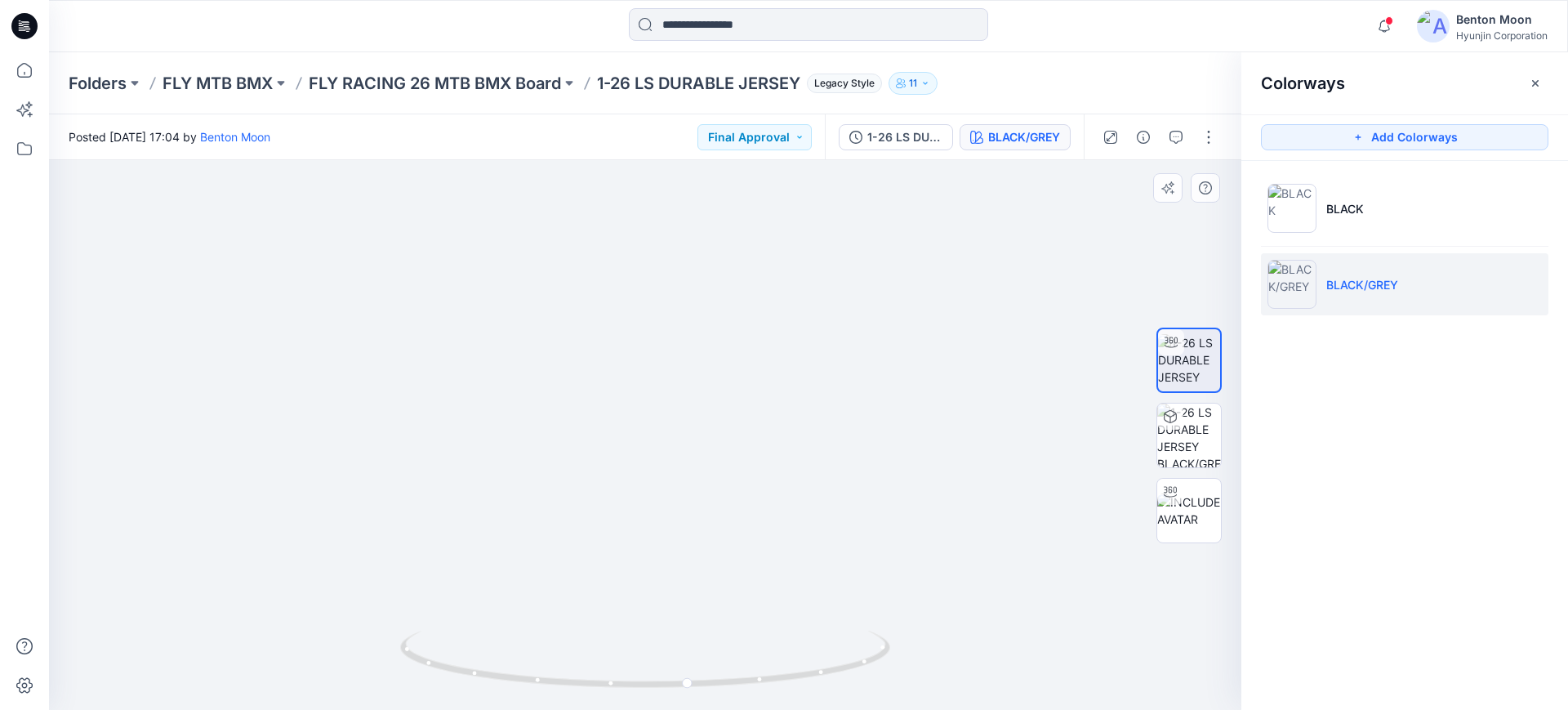
drag, startPoint x: 755, startPoint y: 372, endPoint x: 749, endPoint y: 320, distance: 52.3
click at [749, 320] on img at bounding box center [645, 325] width 685 height 771
drag, startPoint x: 713, startPoint y: 439, endPoint x: 713, endPoint y: 391, distance: 48.0
click at [713, 391] on img at bounding box center [645, 283] width 685 height 852
drag, startPoint x: 718, startPoint y: 470, endPoint x: 718, endPoint y: 479, distance: 9.0
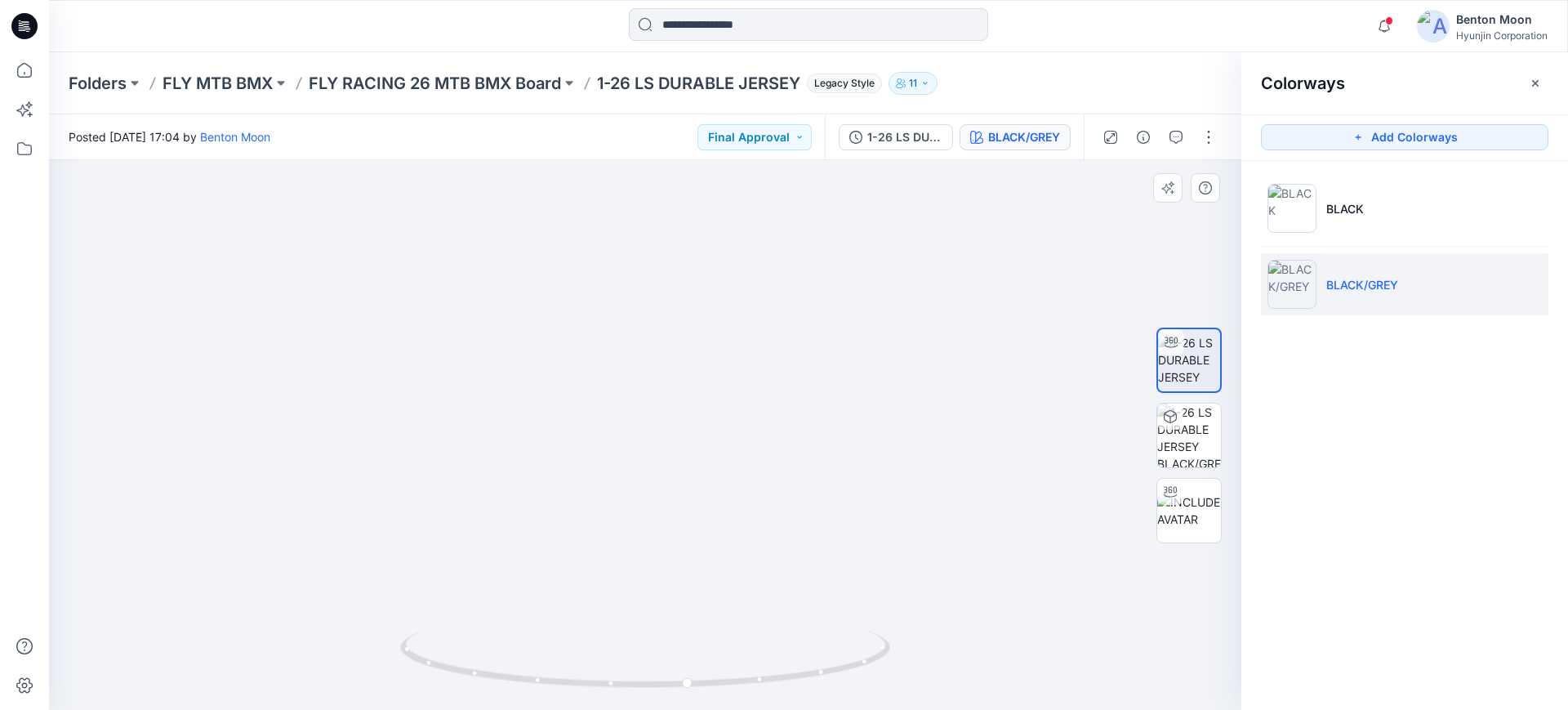
click at [718, 479] on img at bounding box center [645, 294] width 685 height 834
drag, startPoint x: 752, startPoint y: 666, endPoint x: 497, endPoint y: 621, distance: 258.9
click at [497, 621] on div at bounding box center [645, 435] width 1193 height 550
drag, startPoint x: 674, startPoint y: 440, endPoint x: 690, endPoint y: 336, distance: 105.2
click at [690, 336] on img at bounding box center [645, 148] width 881 height 1124
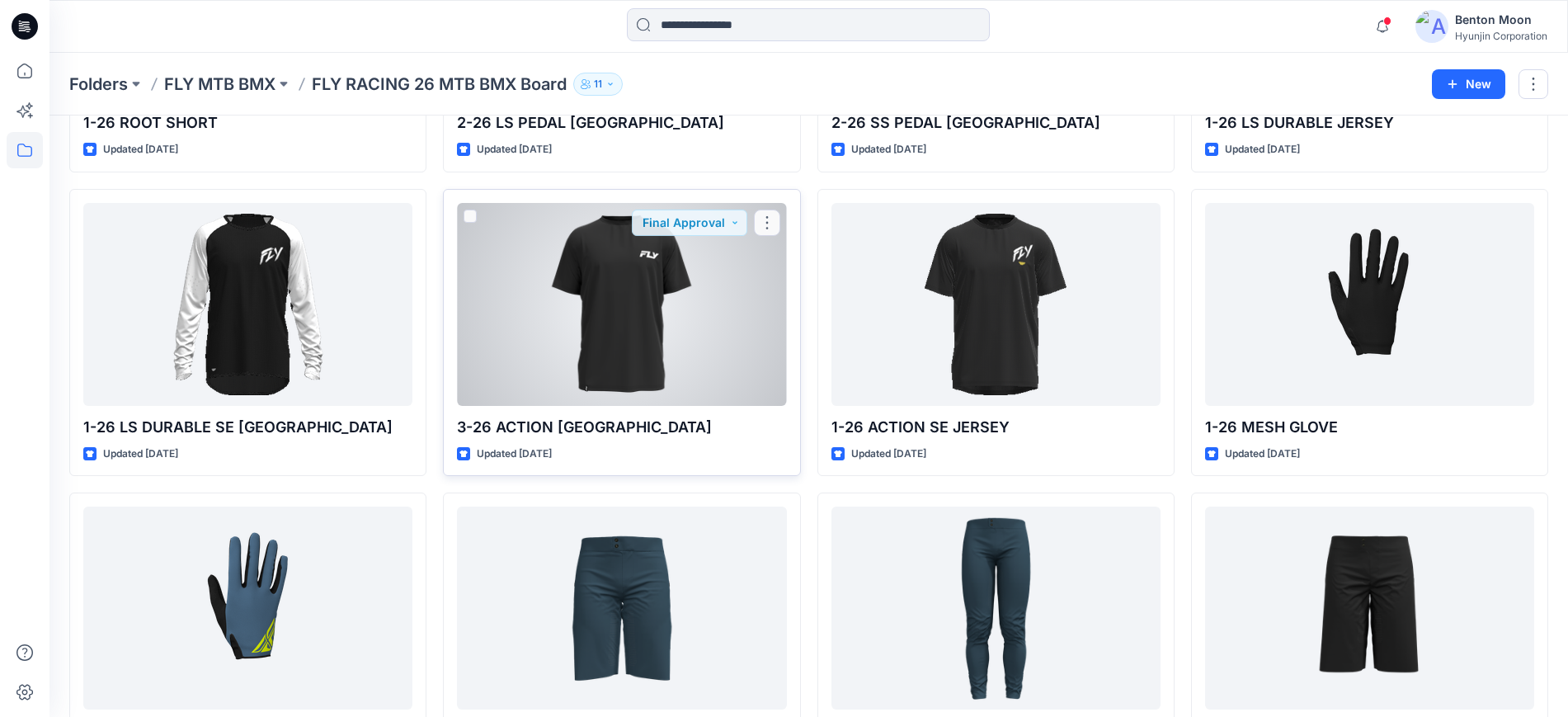
scroll to position [310, 0]
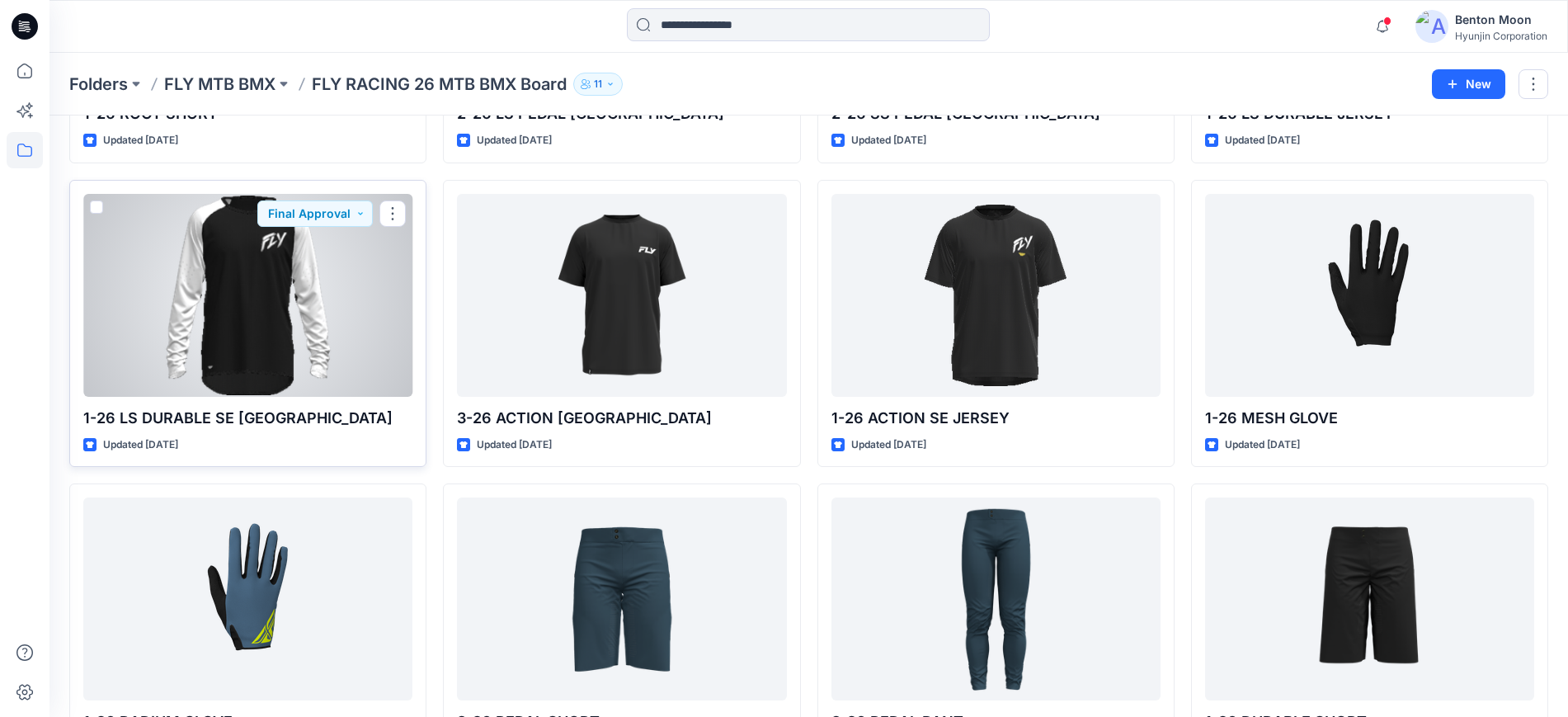
click at [323, 275] on div at bounding box center [247, 295] width 329 height 203
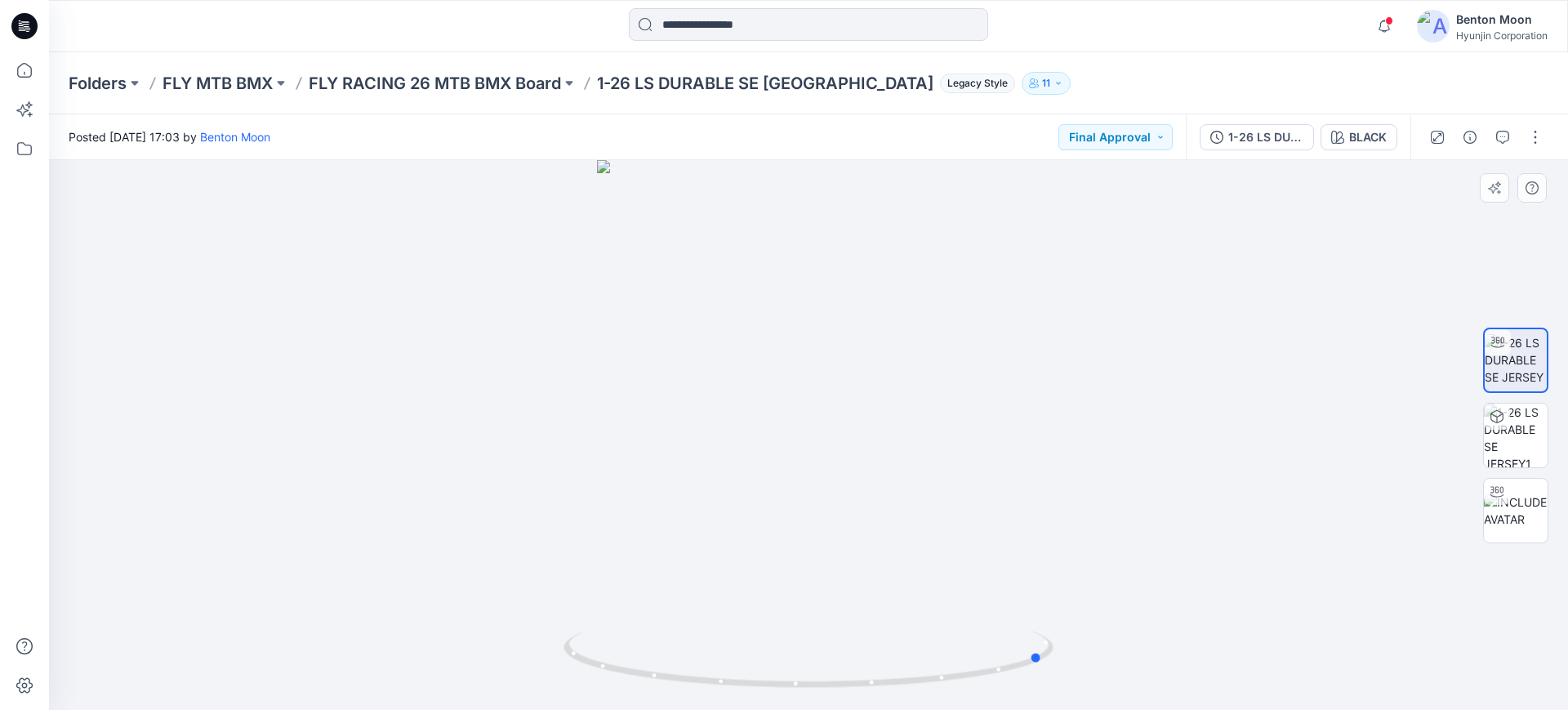
drag, startPoint x: 861, startPoint y: 574, endPoint x: 1098, endPoint y: 502, distance: 247.7
click at [1098, 502] on div at bounding box center [808, 435] width 1519 height 550
drag, startPoint x: 884, startPoint y: 433, endPoint x: 712, endPoint y: 457, distance: 173.7
click at [712, 457] on div at bounding box center [808, 435] width 1519 height 550
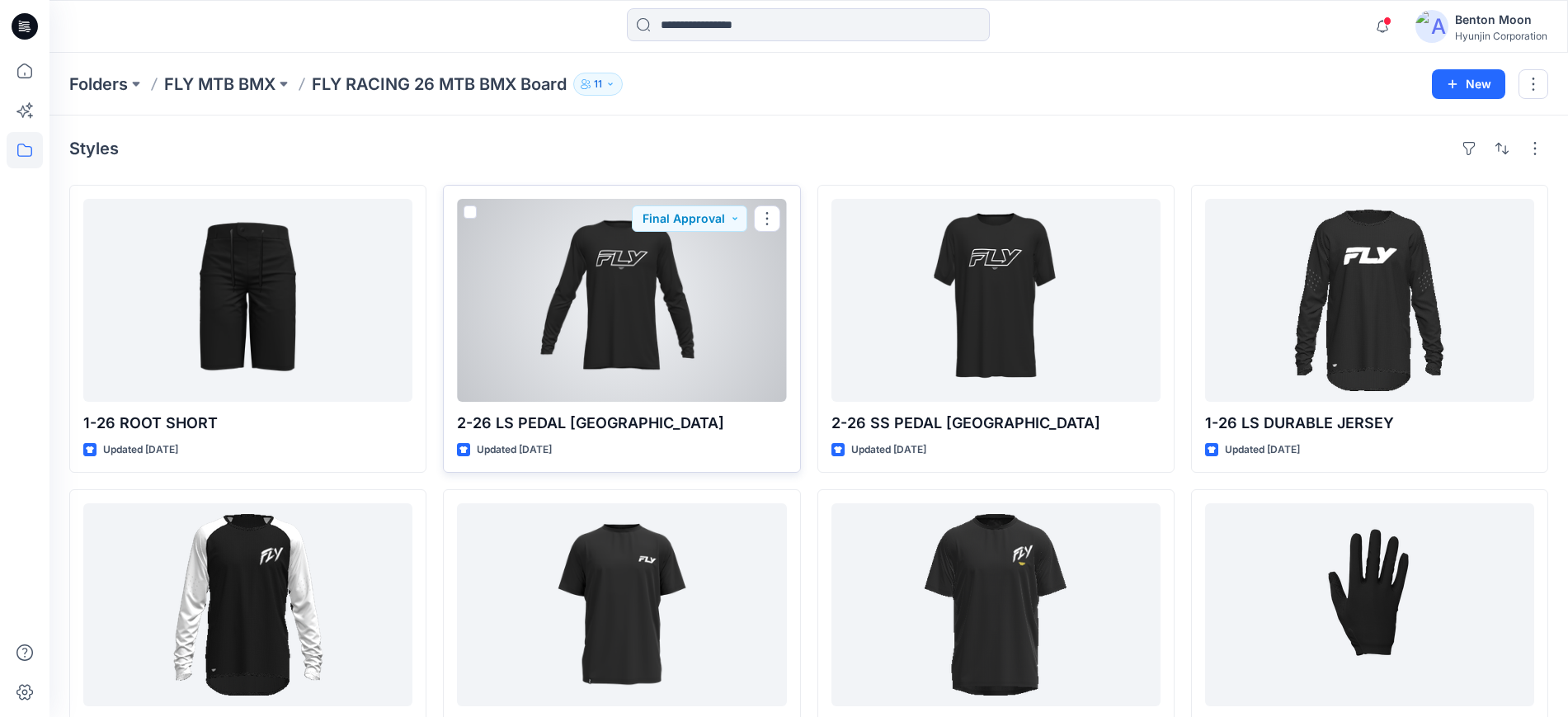
click at [727, 334] on div at bounding box center [621, 300] width 329 height 203
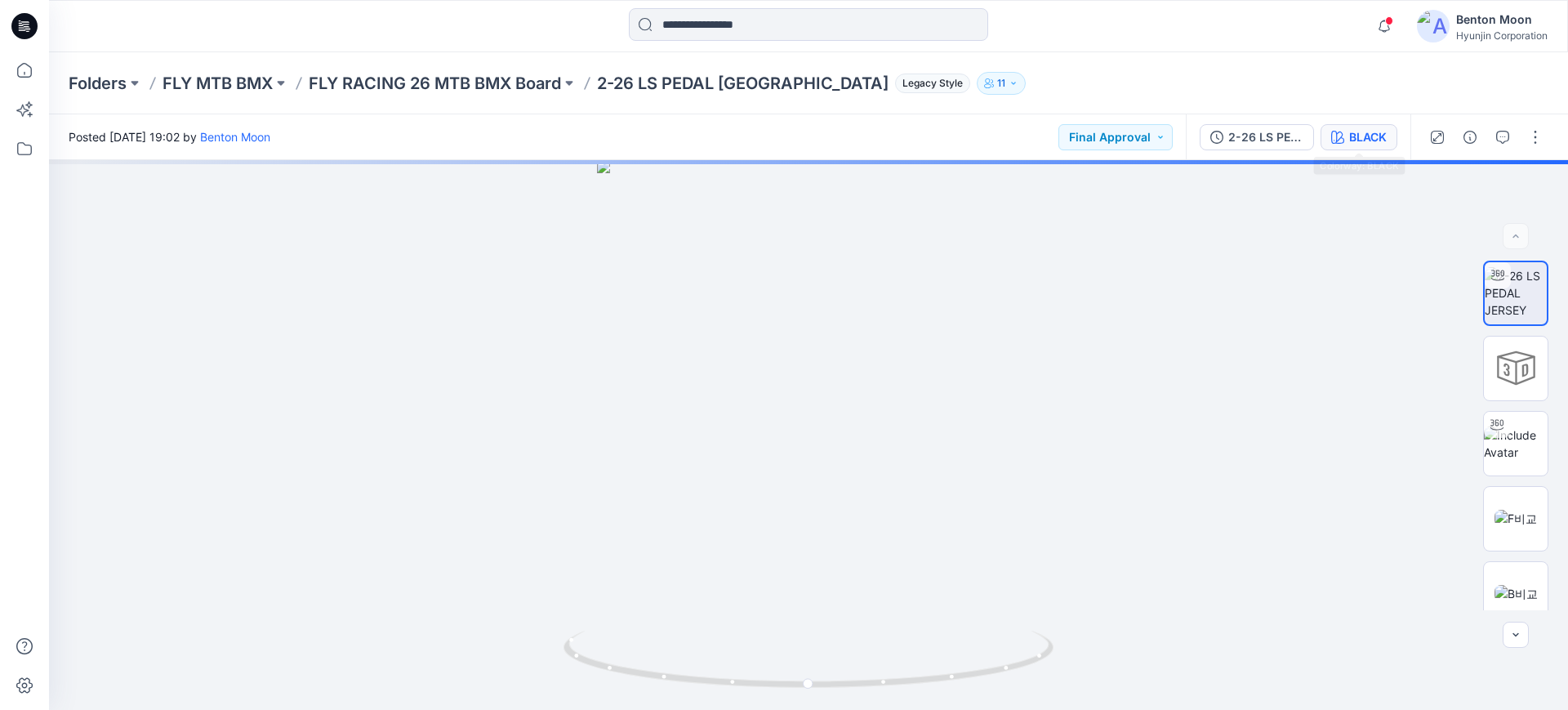
click at [1353, 139] on div "BLACK" at bounding box center [1367, 137] width 37 height 18
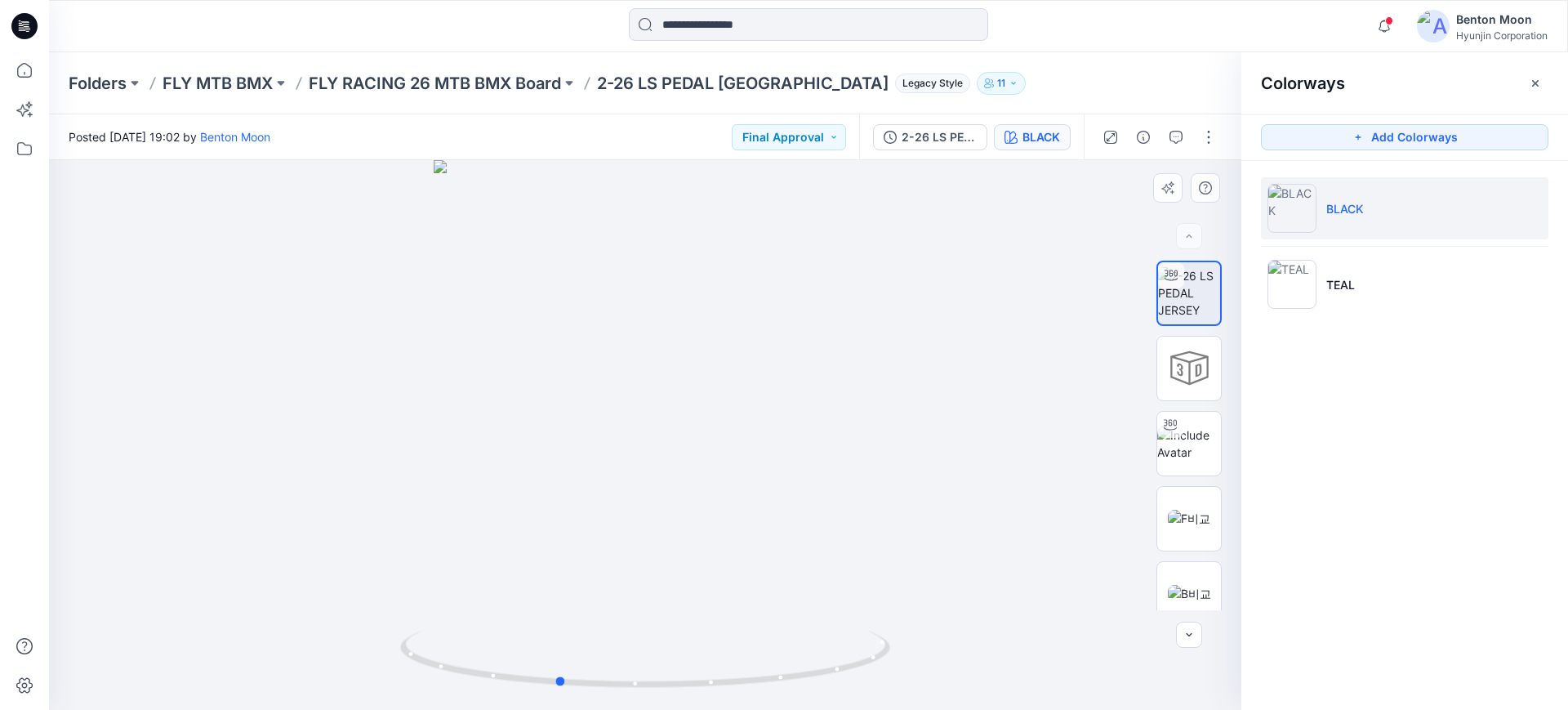
drag, startPoint x: 725, startPoint y: 565, endPoint x: 696, endPoint y: 533, distance: 43.2
click at [696, 533] on div at bounding box center [645, 435] width 1193 height 550
drag, startPoint x: 646, startPoint y: 589, endPoint x: 730, endPoint y: 579, distance: 84.6
click at [730, 579] on div at bounding box center [645, 435] width 1193 height 550
click at [1380, 224] on li "BLACK" at bounding box center [1404, 208] width 287 height 62
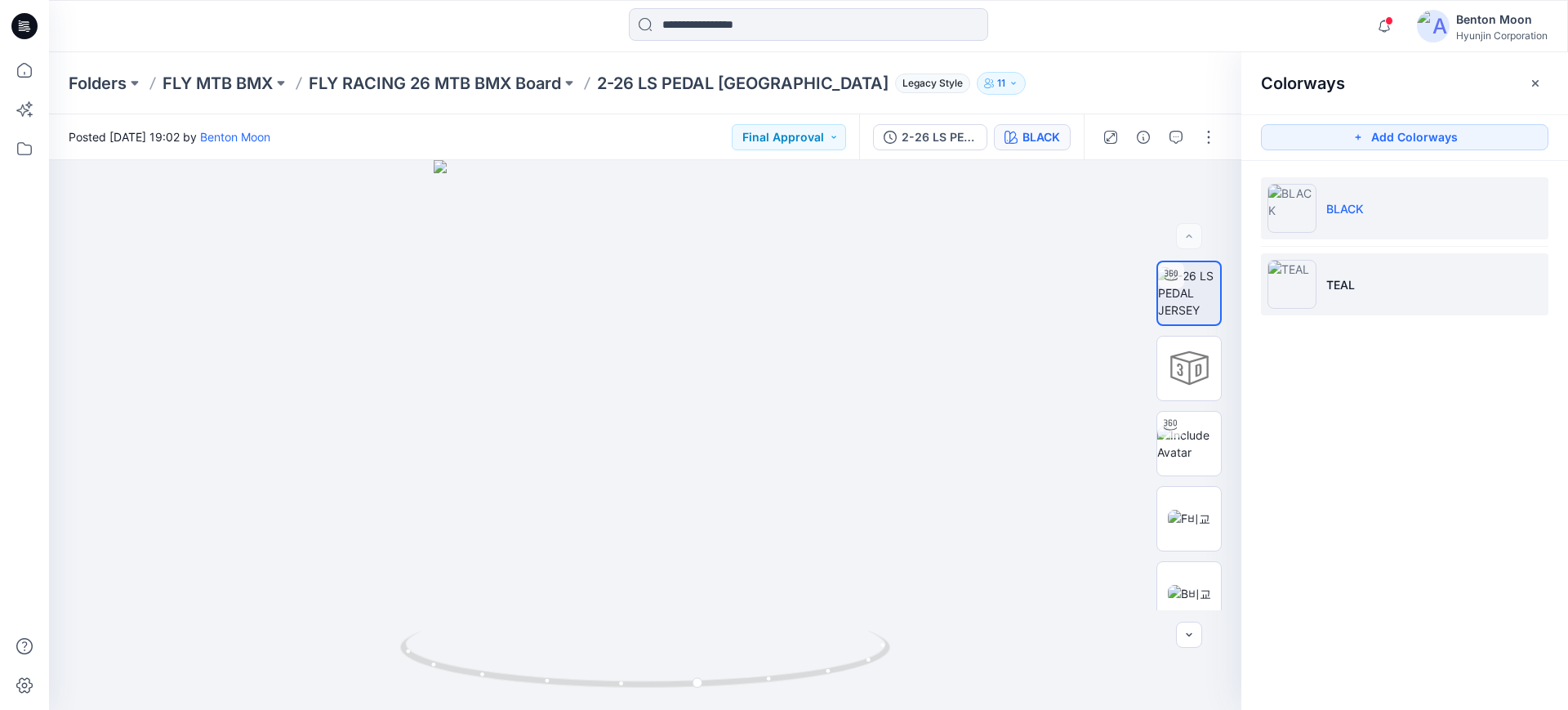
click at [1332, 306] on li "TEAL" at bounding box center [1404, 284] width 287 height 62
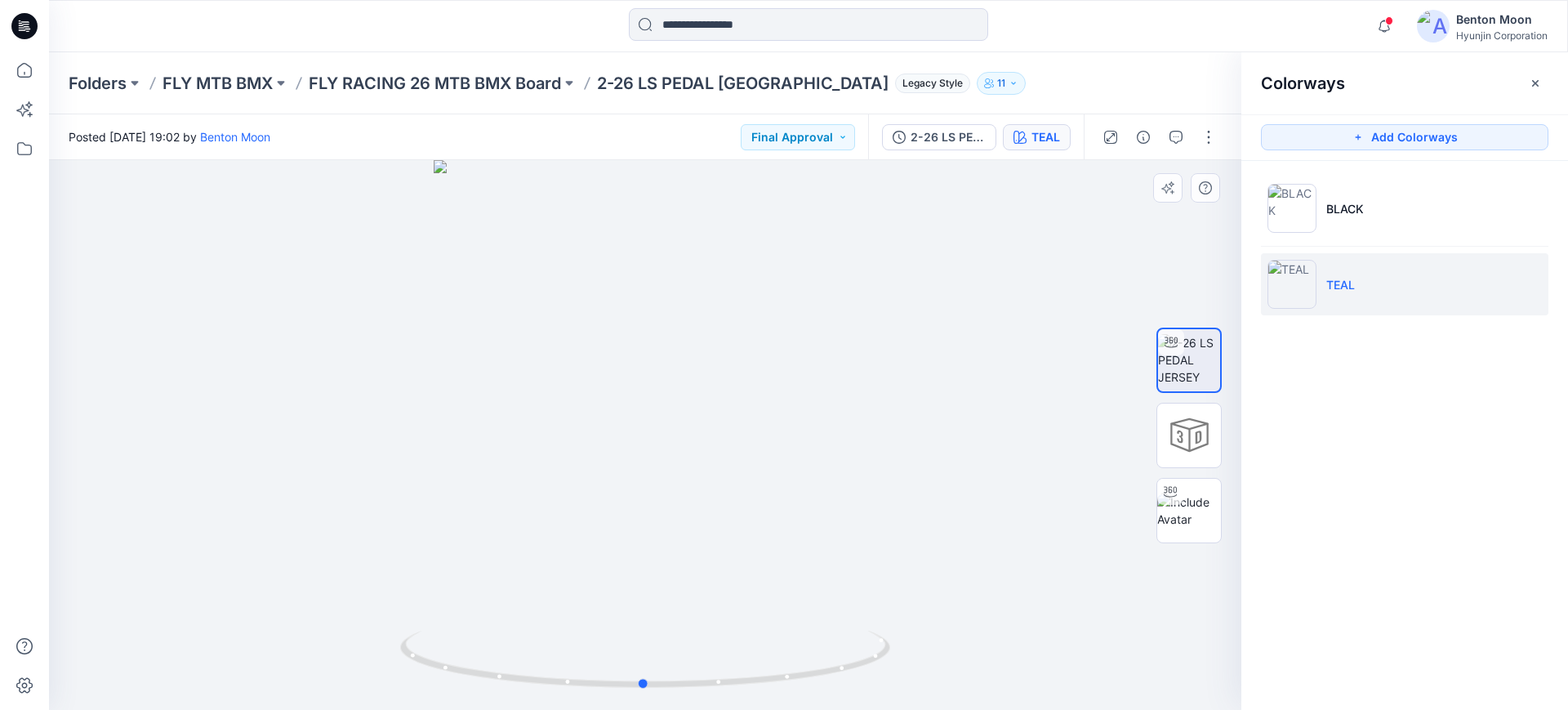
drag, startPoint x: 782, startPoint y: 587, endPoint x: 782, endPoint y: 549, distance: 38.0
click at [782, 549] on div at bounding box center [645, 435] width 1193 height 550
drag, startPoint x: 688, startPoint y: 632, endPoint x: 696, endPoint y: 596, distance: 36.9
click at [696, 596] on div at bounding box center [645, 435] width 1193 height 550
